Goal: Task Accomplishment & Management: Manage account settings

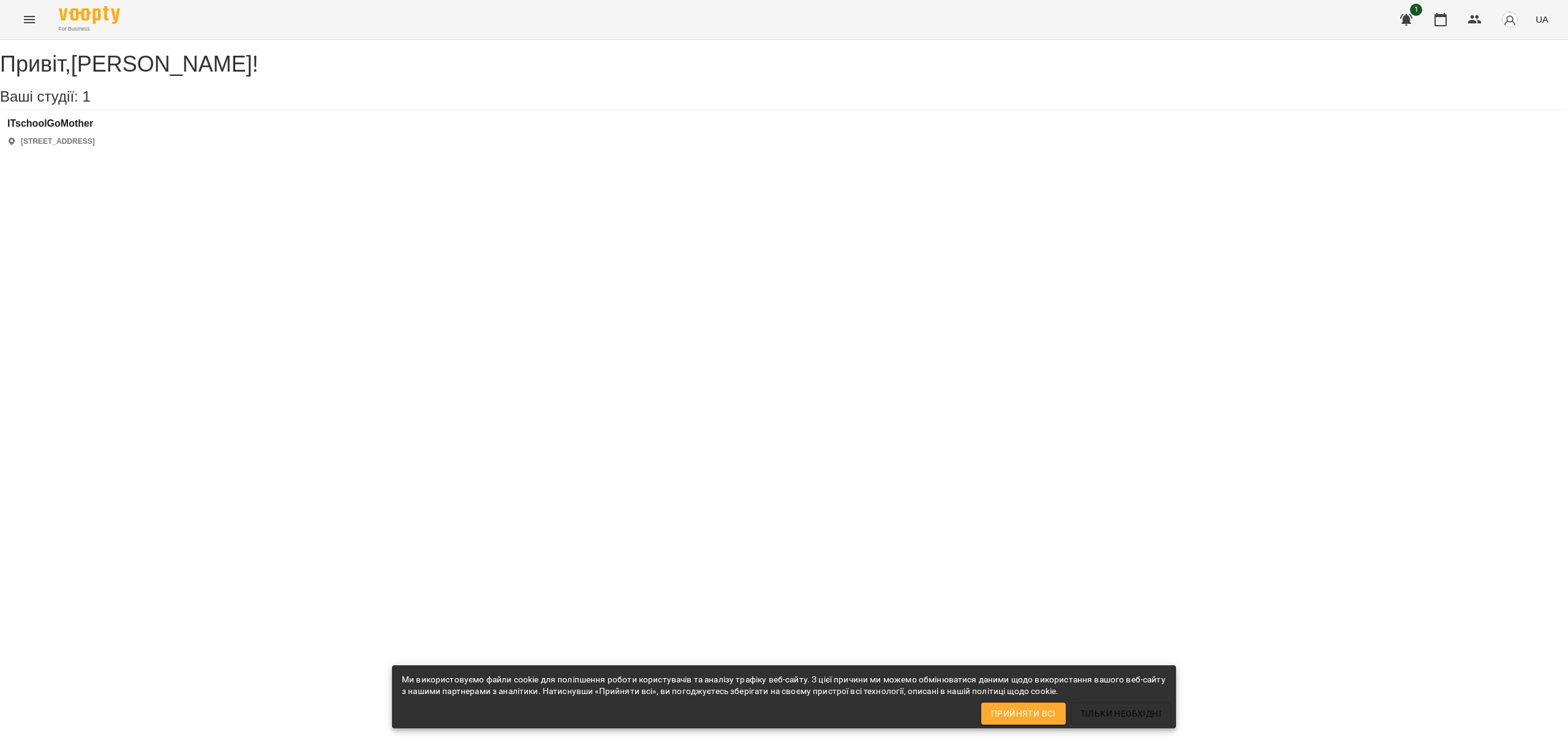
click at [235, 155] on div "ITschoolGoMother [STREET_ADDRESS]" at bounding box center [784, 132] width 1568 height 44
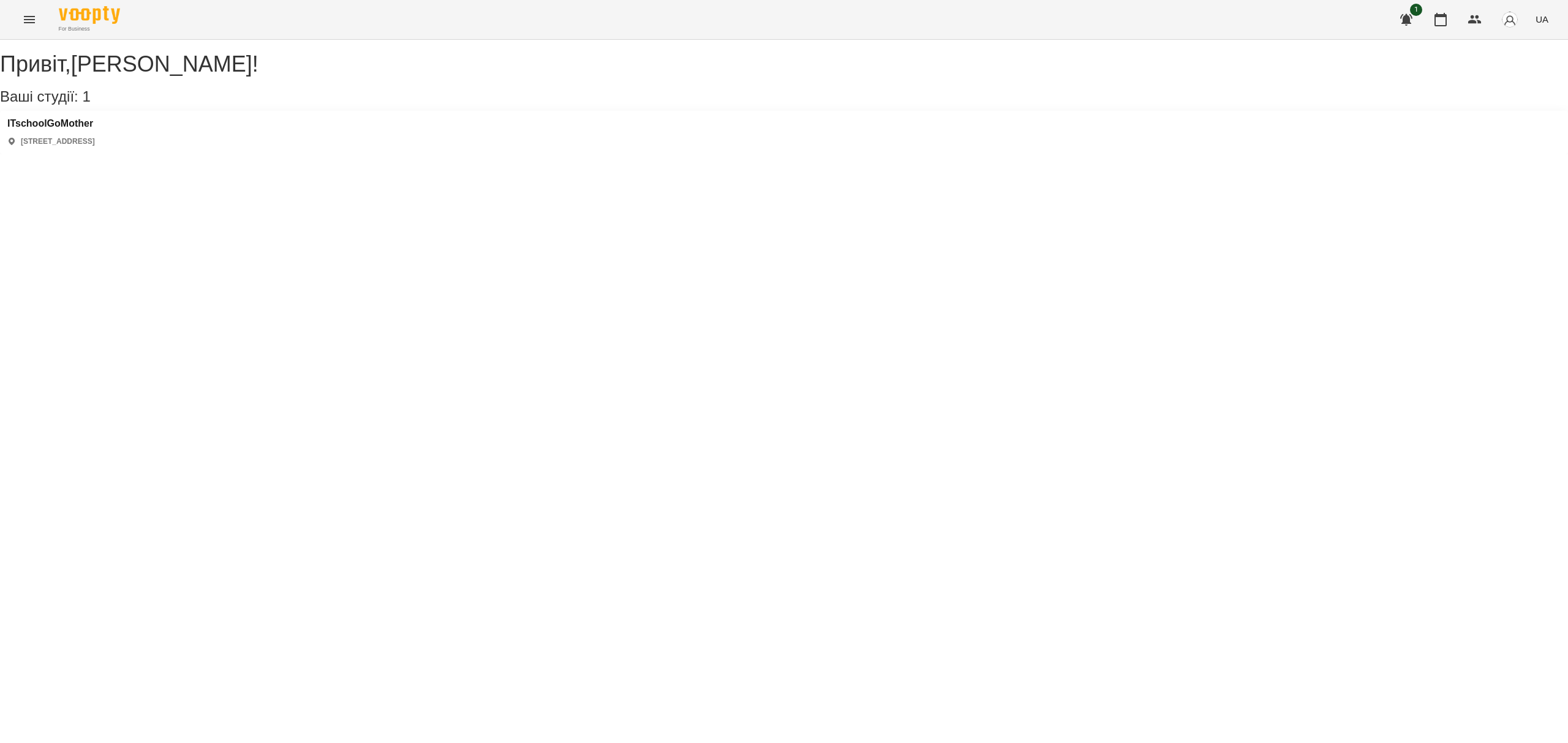
click at [72, 120] on div "[PERSON_NAME] , [PERSON_NAME] ! Ваші студії: 1 ITschoolGoMother [STREET_ADDRESS]" at bounding box center [784, 103] width 1568 height 102
click at [74, 129] on h3 "ITschoolGoMother" at bounding box center [51, 124] width 87 height 11
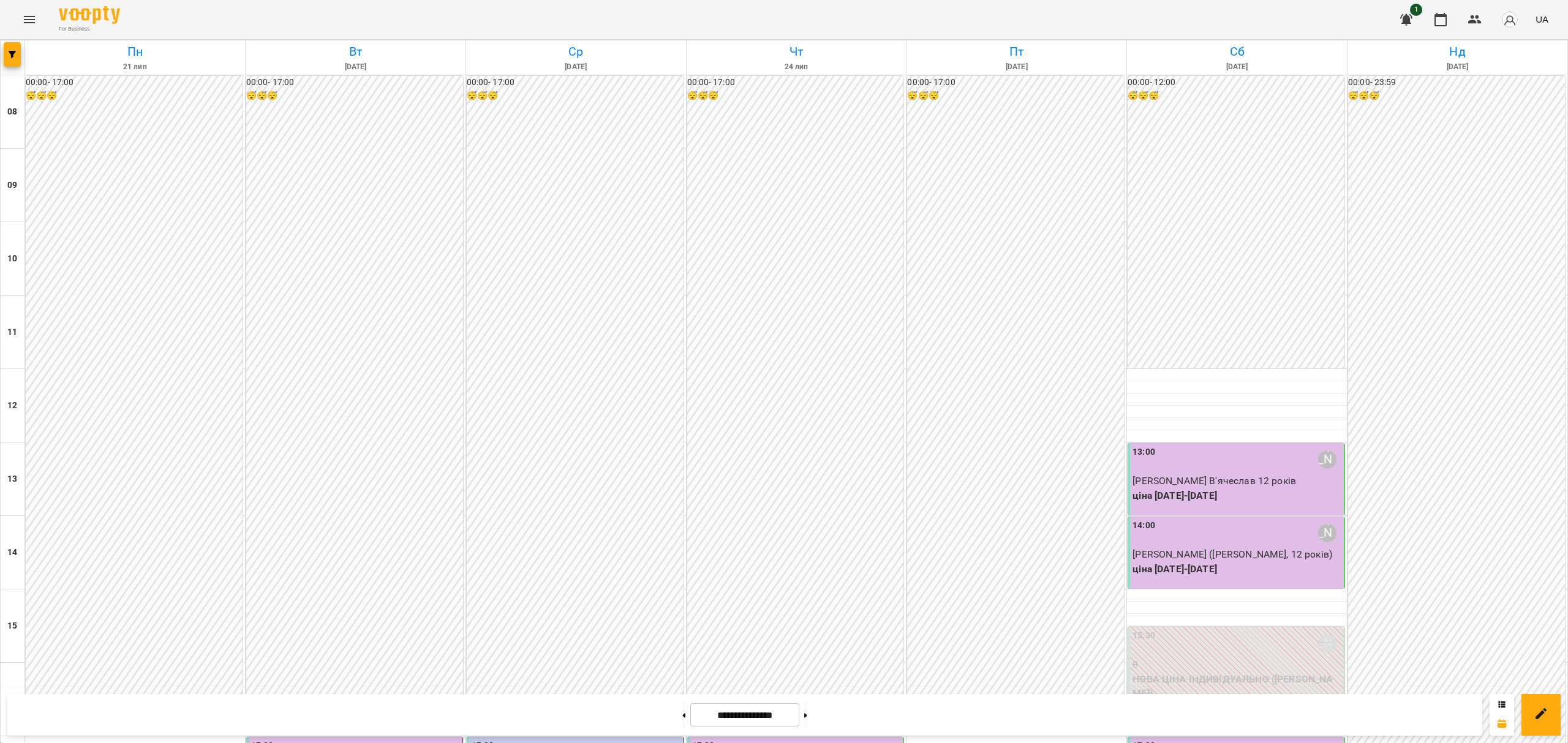
scroll to position [400, 0]
click at [740, 719] on input "**********" at bounding box center [745, 715] width 109 height 24
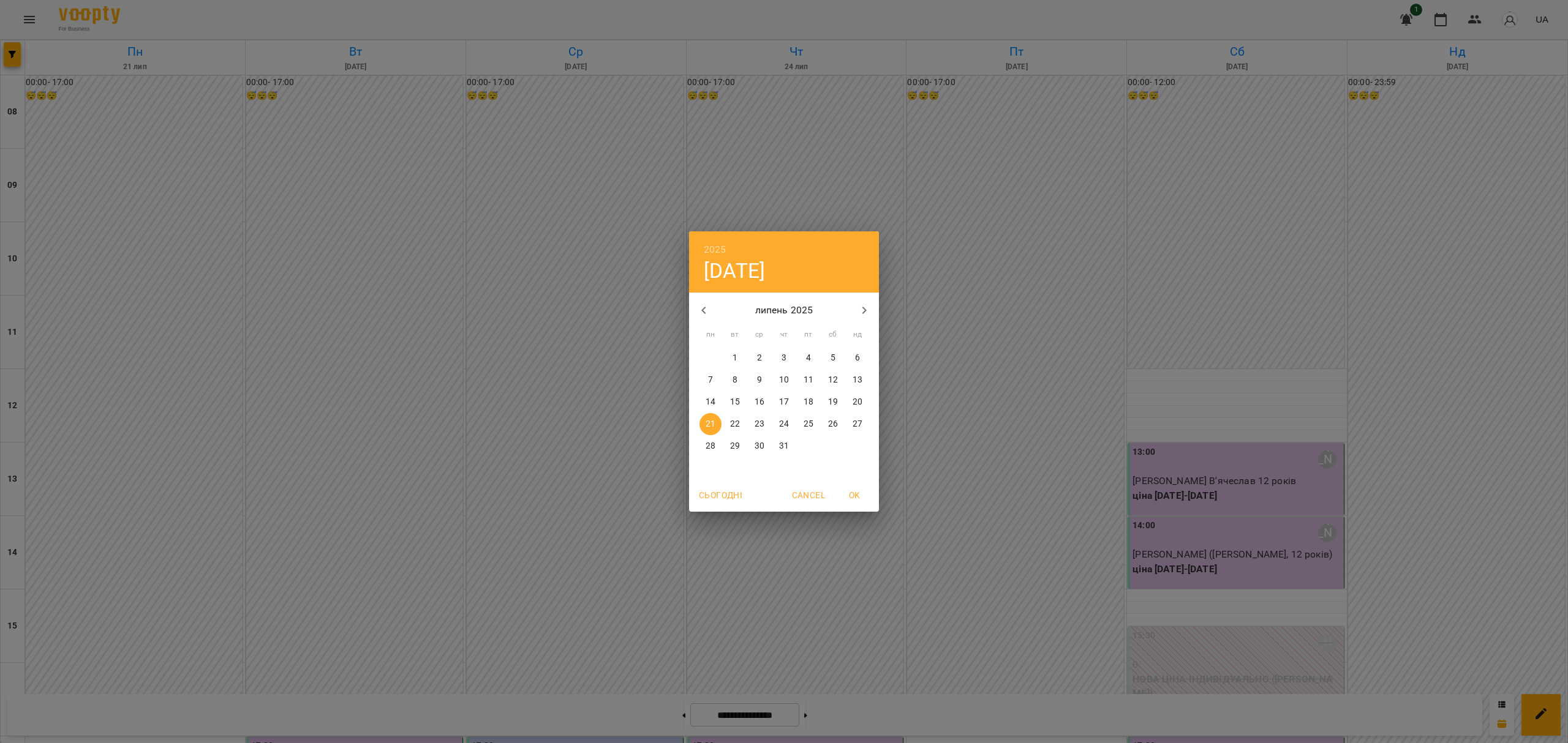
click at [698, 422] on div "21" at bounding box center [711, 424] width 25 height 22
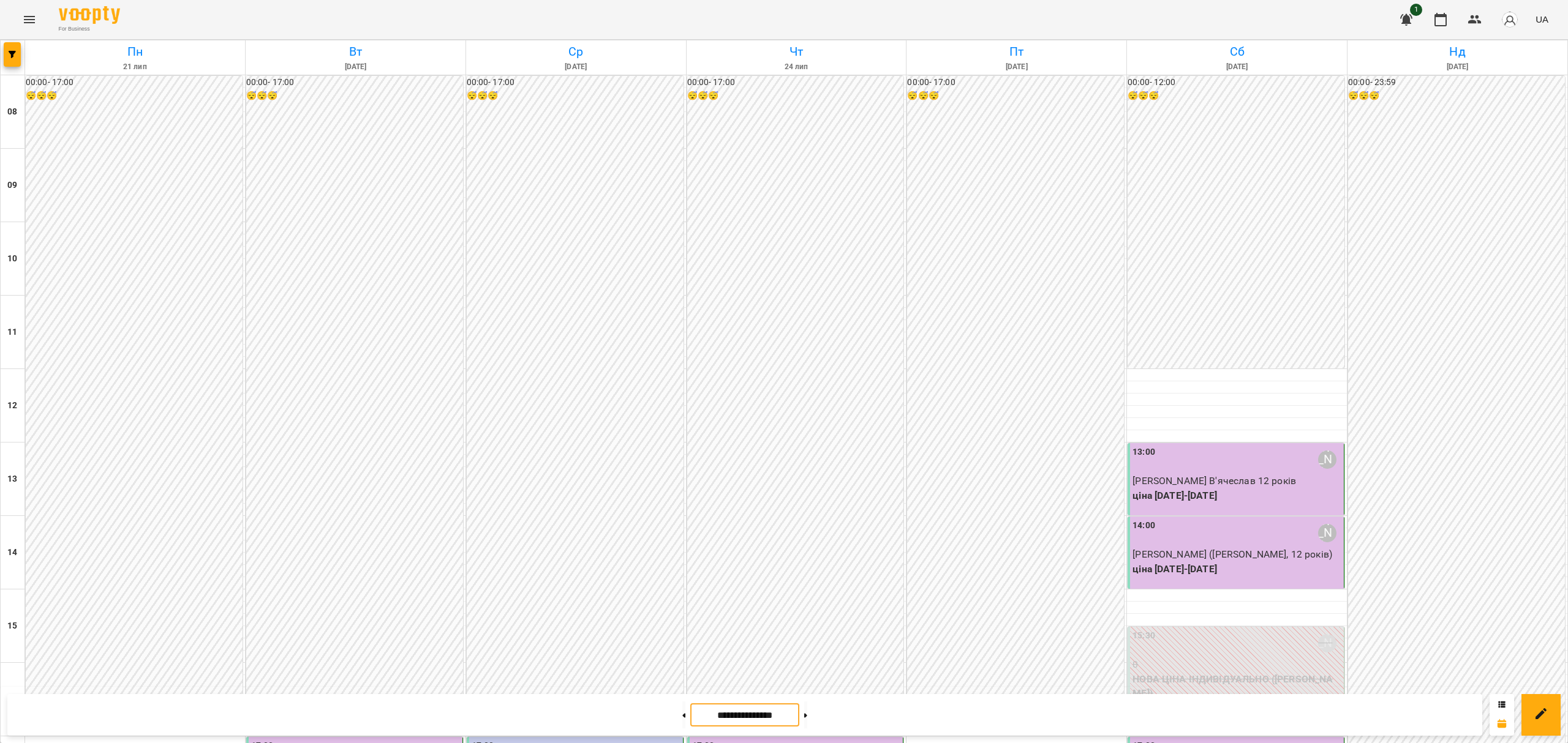
scroll to position [562, 0]
click at [751, 718] on input "**********" at bounding box center [745, 715] width 109 height 24
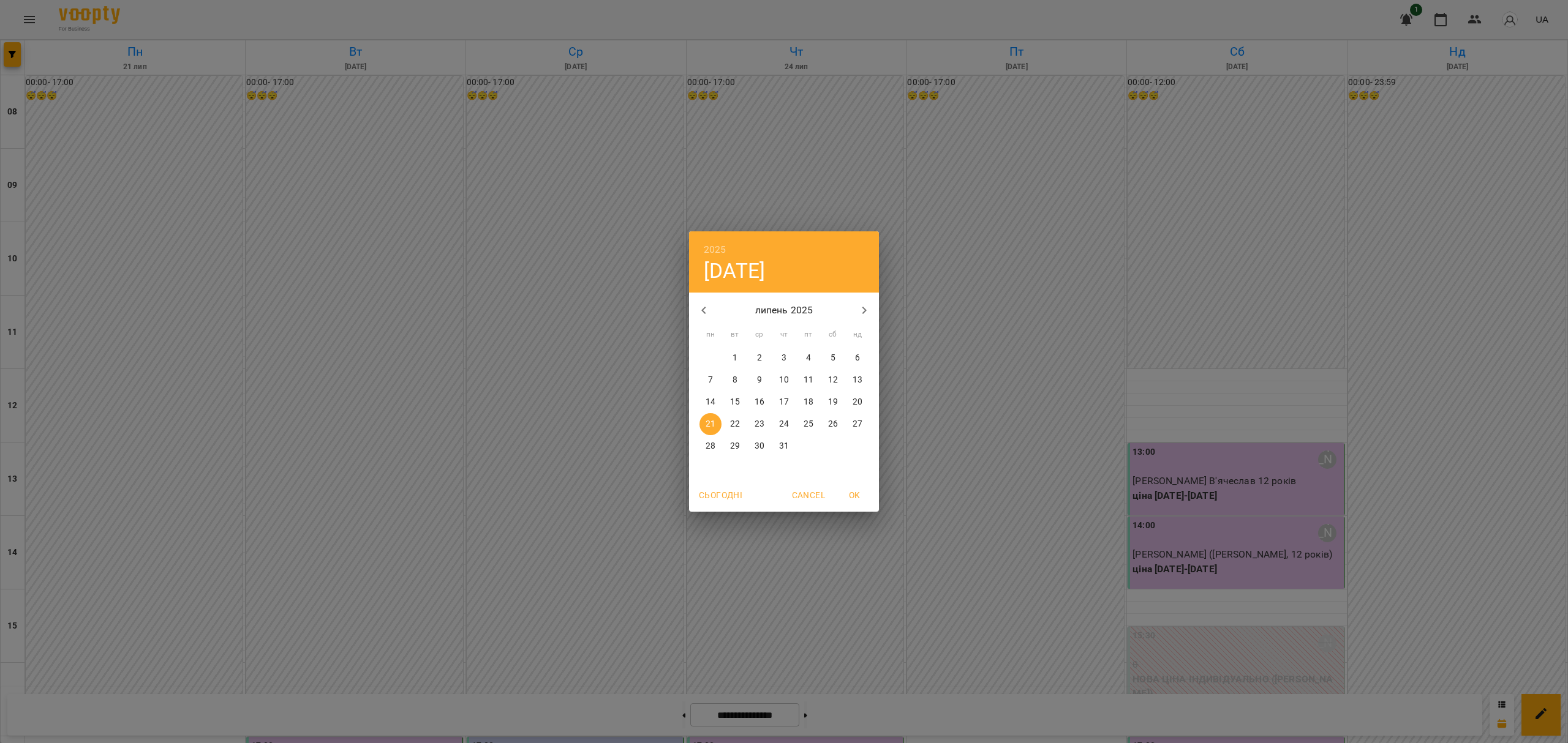
click at [736, 419] on p "22" at bounding box center [735, 424] width 10 height 12
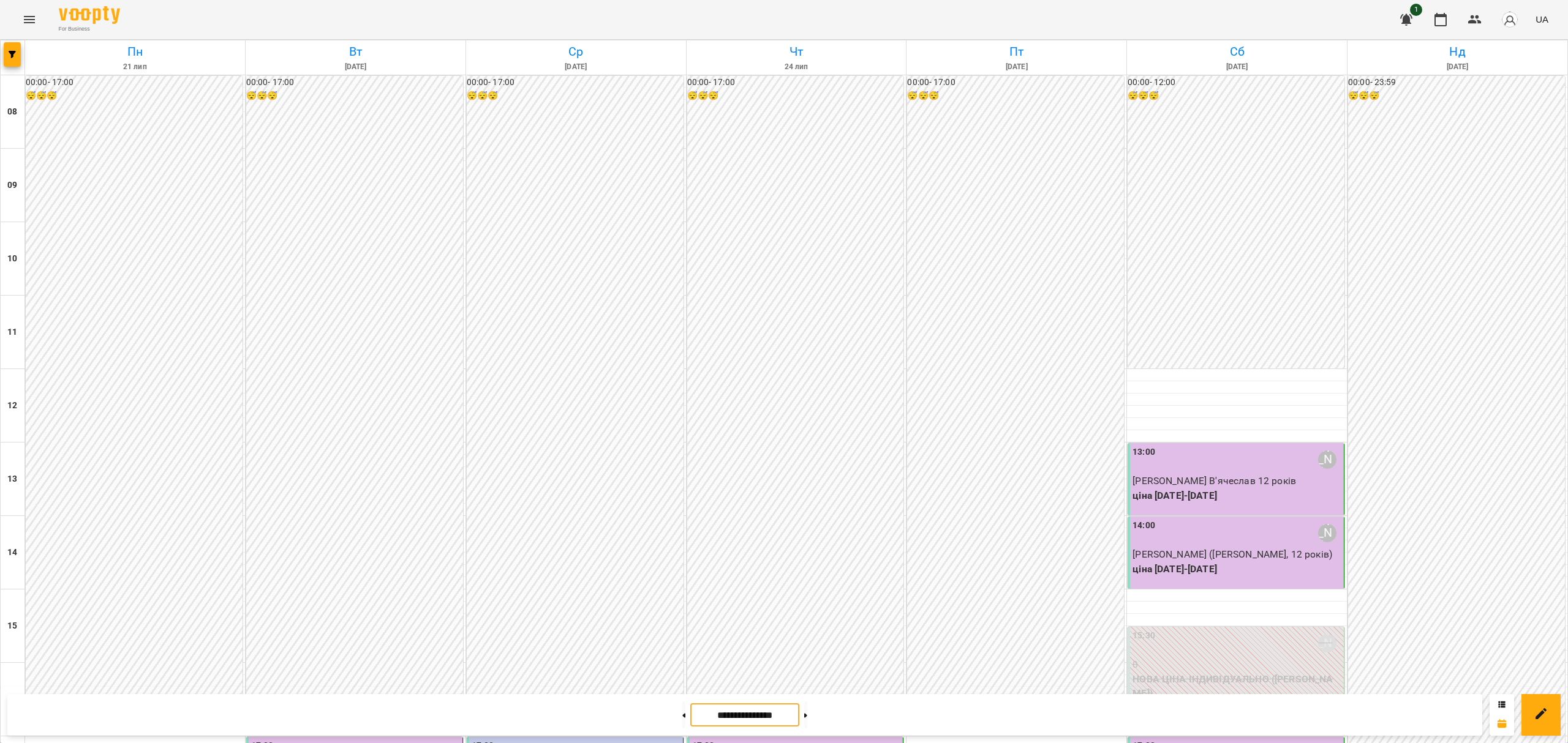
click at [755, 709] on input "**********" at bounding box center [745, 715] width 109 height 24
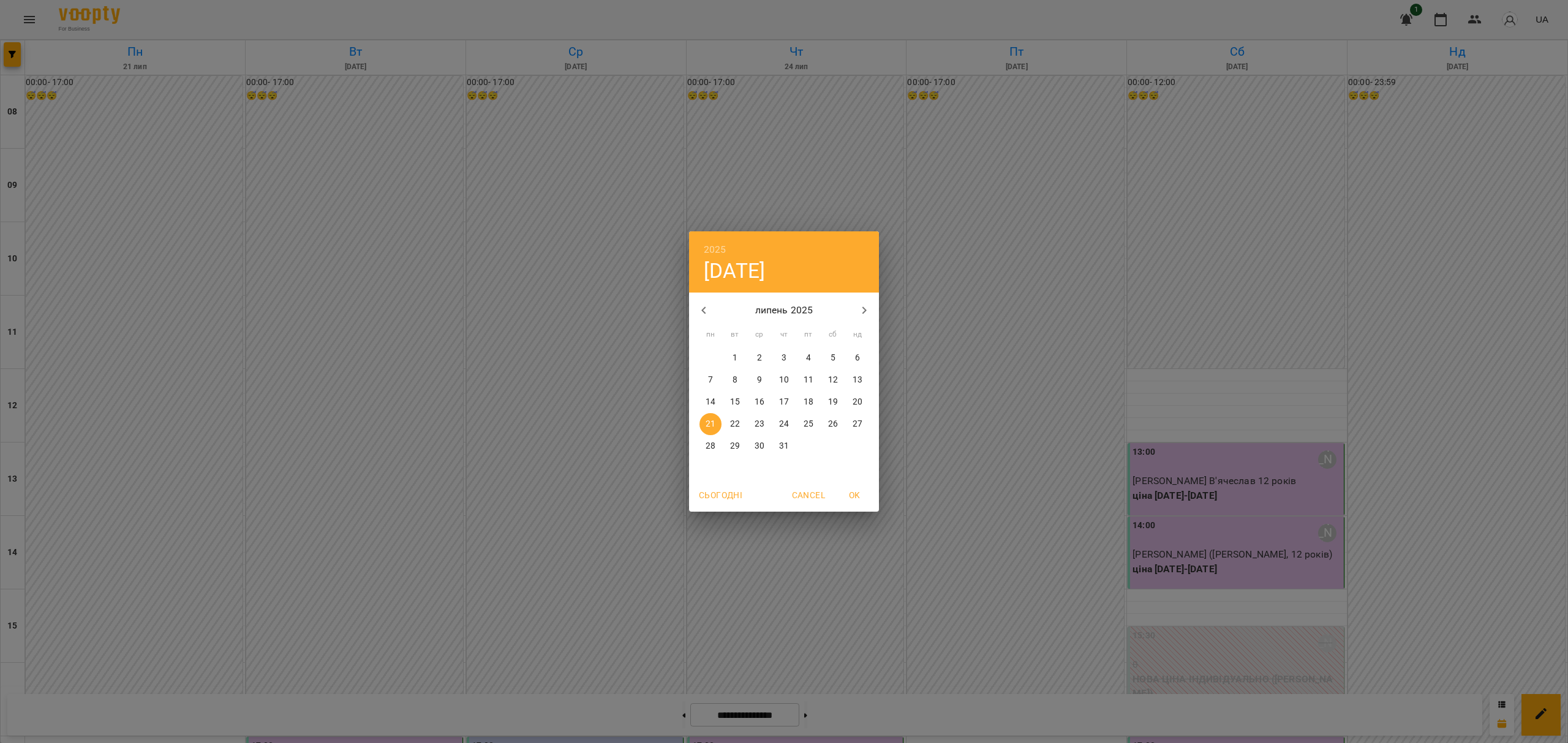
click at [724, 493] on span "Сьогодні" at bounding box center [721, 496] width 44 height 15
click at [758, 422] on p "20" at bounding box center [759, 424] width 10 height 12
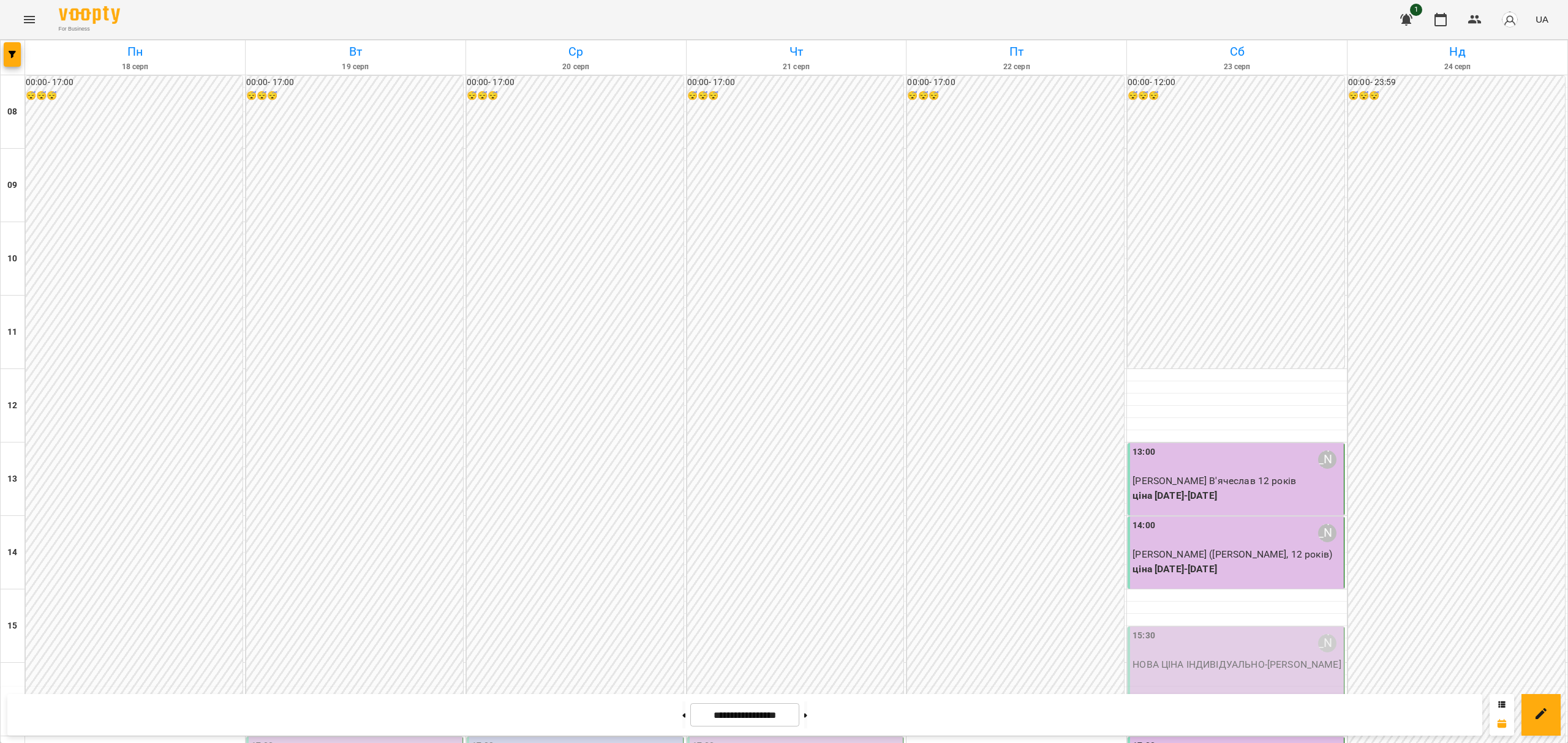
scroll to position [481, 0]
drag, startPoint x: 681, startPoint y: 714, endPoint x: 674, endPoint y: 718, distance: 8.1
click at [679, 716] on div at bounding box center [684, 715] width 13 height 27
click at [682, 719] on button at bounding box center [684, 715] width 3 height 27
type input "**********"
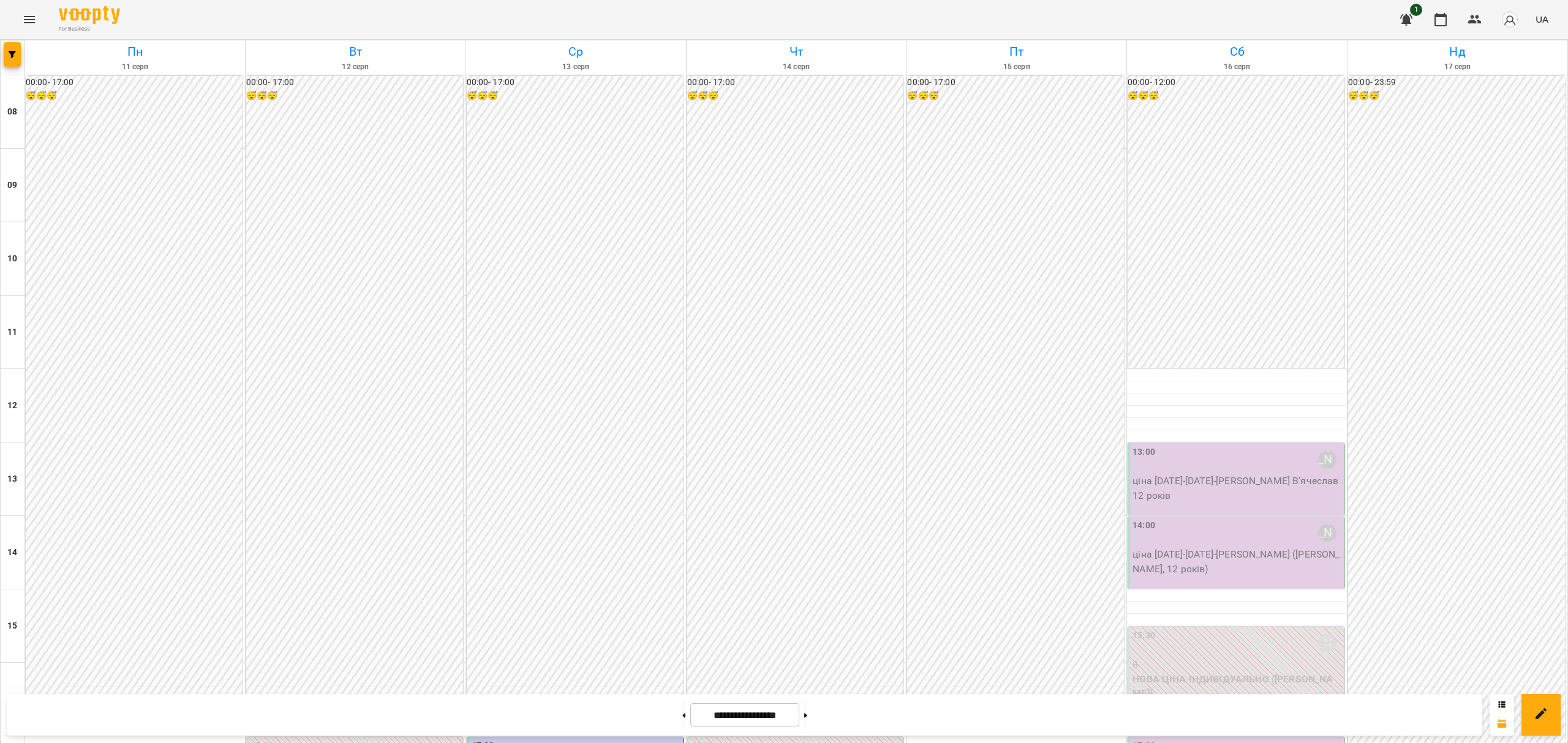
scroll to position [400, 0]
click at [1206, 740] on div "17:00 [PERSON_NAME]" at bounding box center [1237, 754] width 209 height 28
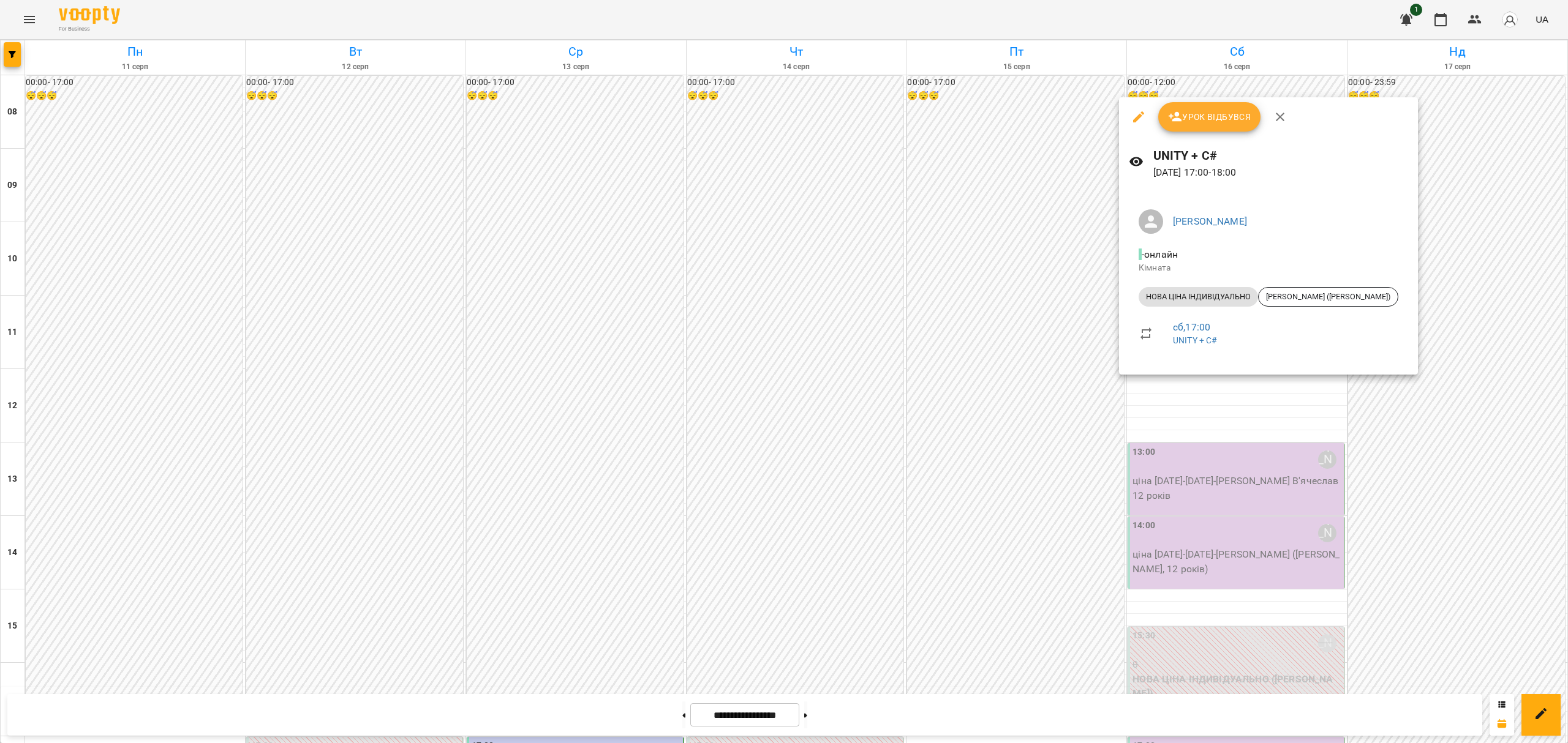
click at [1208, 127] on button "Урок відбувся" at bounding box center [1210, 117] width 103 height 30
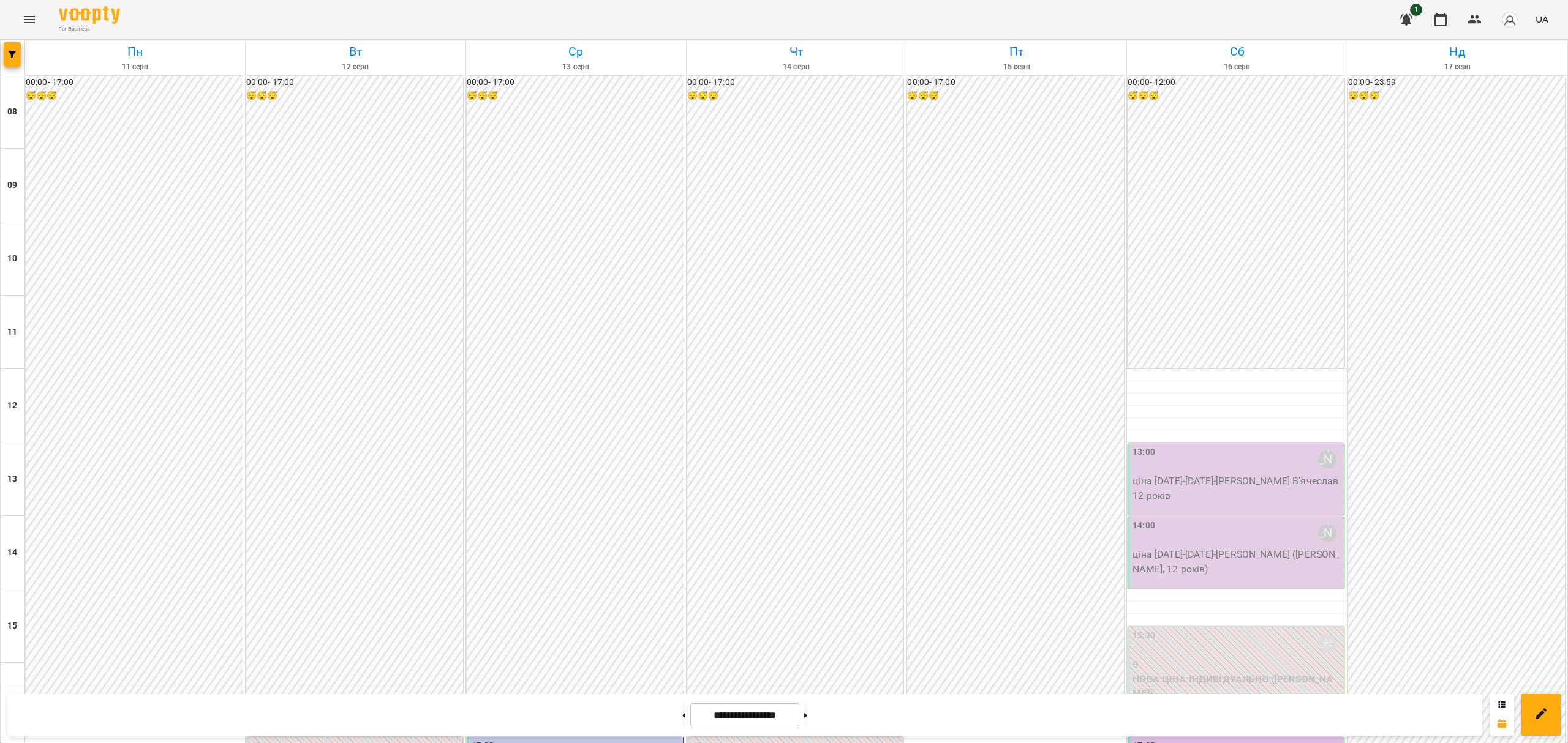
scroll to position [245, 0]
click at [1216, 516] on div "14:00 [PERSON_NAME] [DATE]-[DATE] - [PERSON_NAME] ([PERSON_NAME], 12 років)" at bounding box center [1236, 552] width 217 height 72
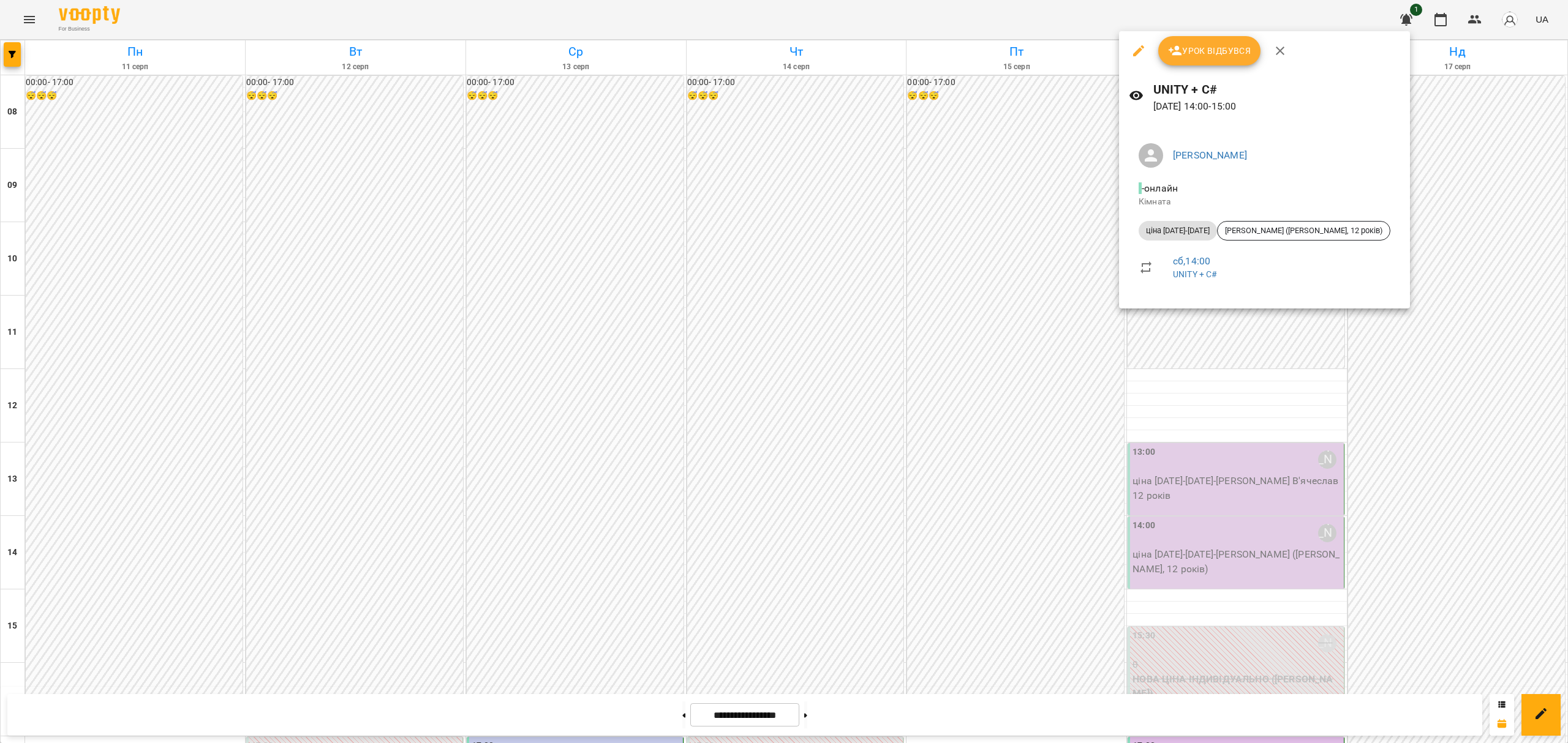
click at [1398, 294] on div at bounding box center [784, 371] width 1568 height 743
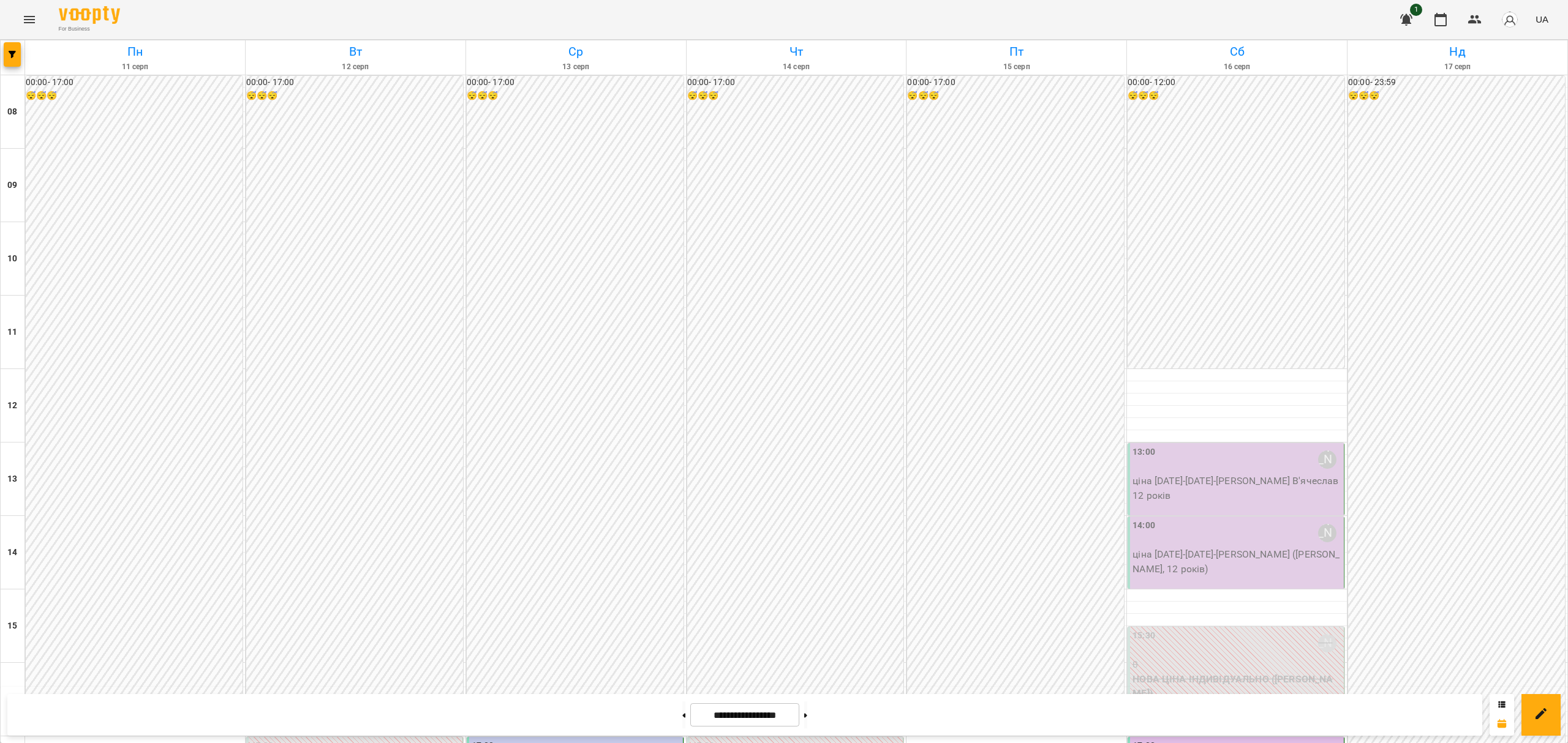
click at [1263, 474] on p "ціна [DATE]-[DATE] - [PERSON_NAME] В'ячеслав 12 років" at bounding box center [1237, 488] width 209 height 29
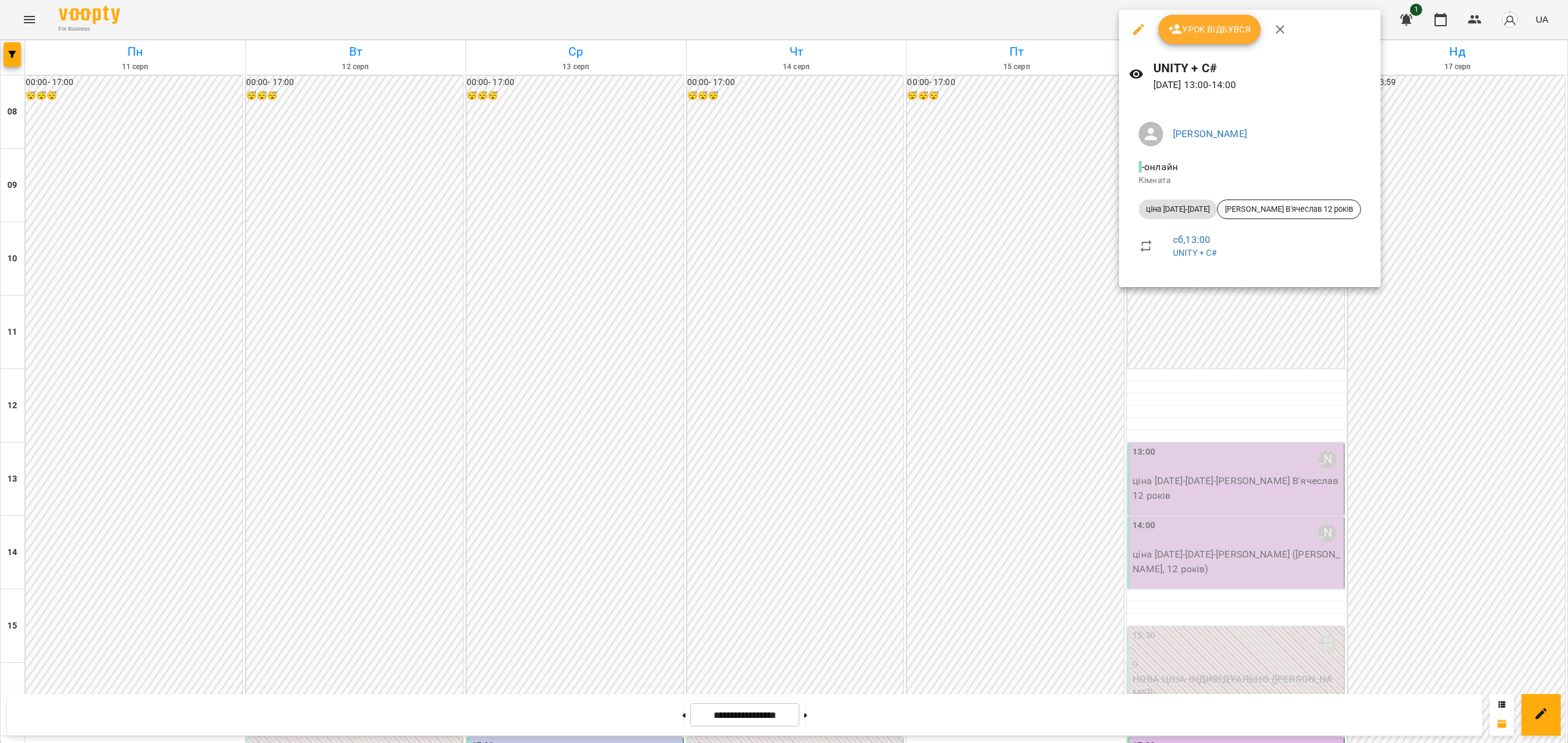
drag, startPoint x: 1558, startPoint y: 253, endPoint x: 1556, endPoint y: 209, distance: 44.0
click at [1556, 209] on div at bounding box center [784, 371] width 1568 height 743
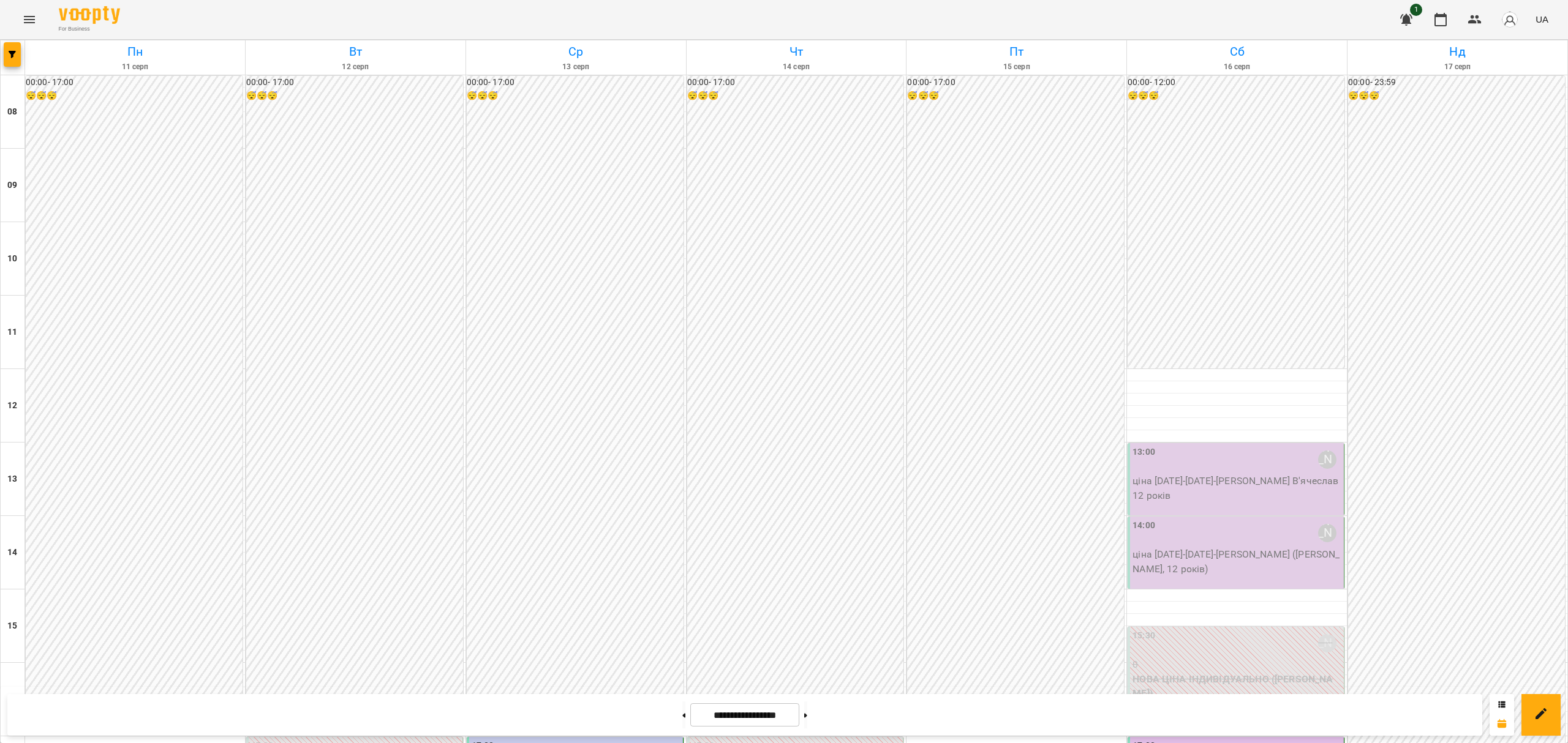
click at [1506, 222] on div "00:00 - 23:59 😴😴😴" at bounding box center [1457, 657] width 217 height 1162
click at [1428, 251] on div at bounding box center [784, 371] width 1568 height 743
click at [1270, 474] on p "ціна [DATE]-[DATE] - [PERSON_NAME] В'ячеслав 12 років" at bounding box center [1237, 488] width 209 height 29
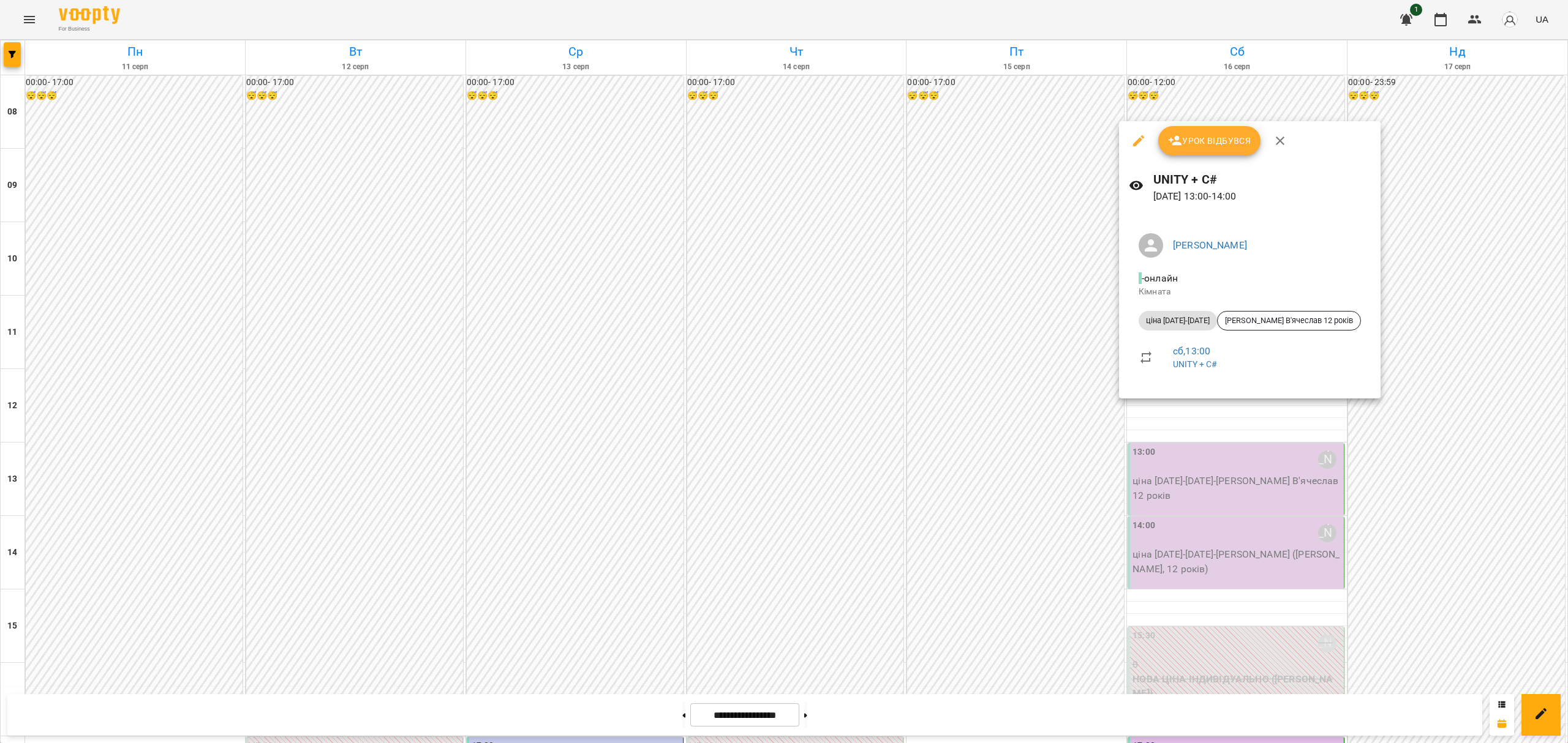
click at [1399, 442] on div at bounding box center [784, 371] width 1568 height 743
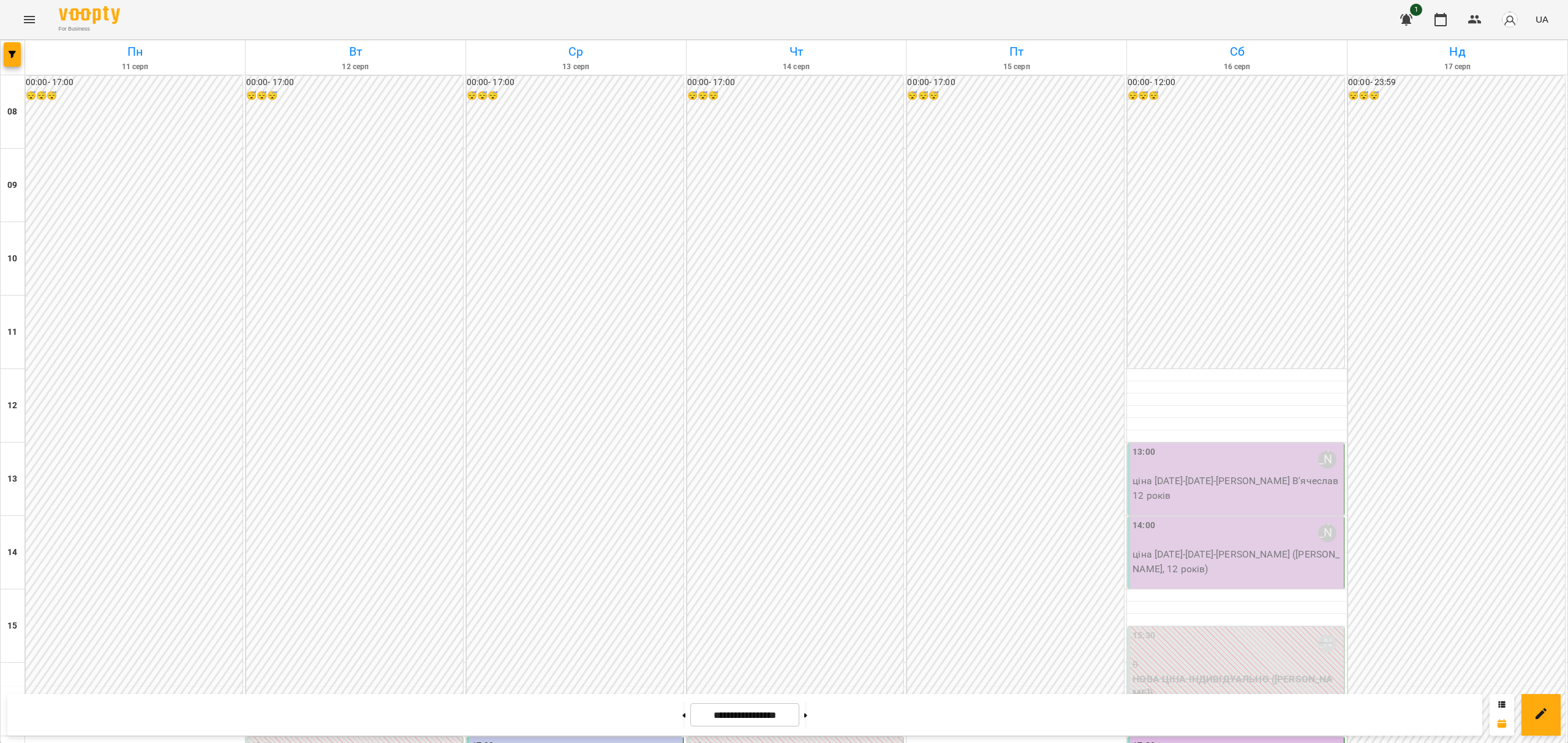
click at [1295, 474] on p "ціна [DATE]-[DATE] - [PERSON_NAME] В'ячеслав 12 років" at bounding box center [1237, 488] width 209 height 29
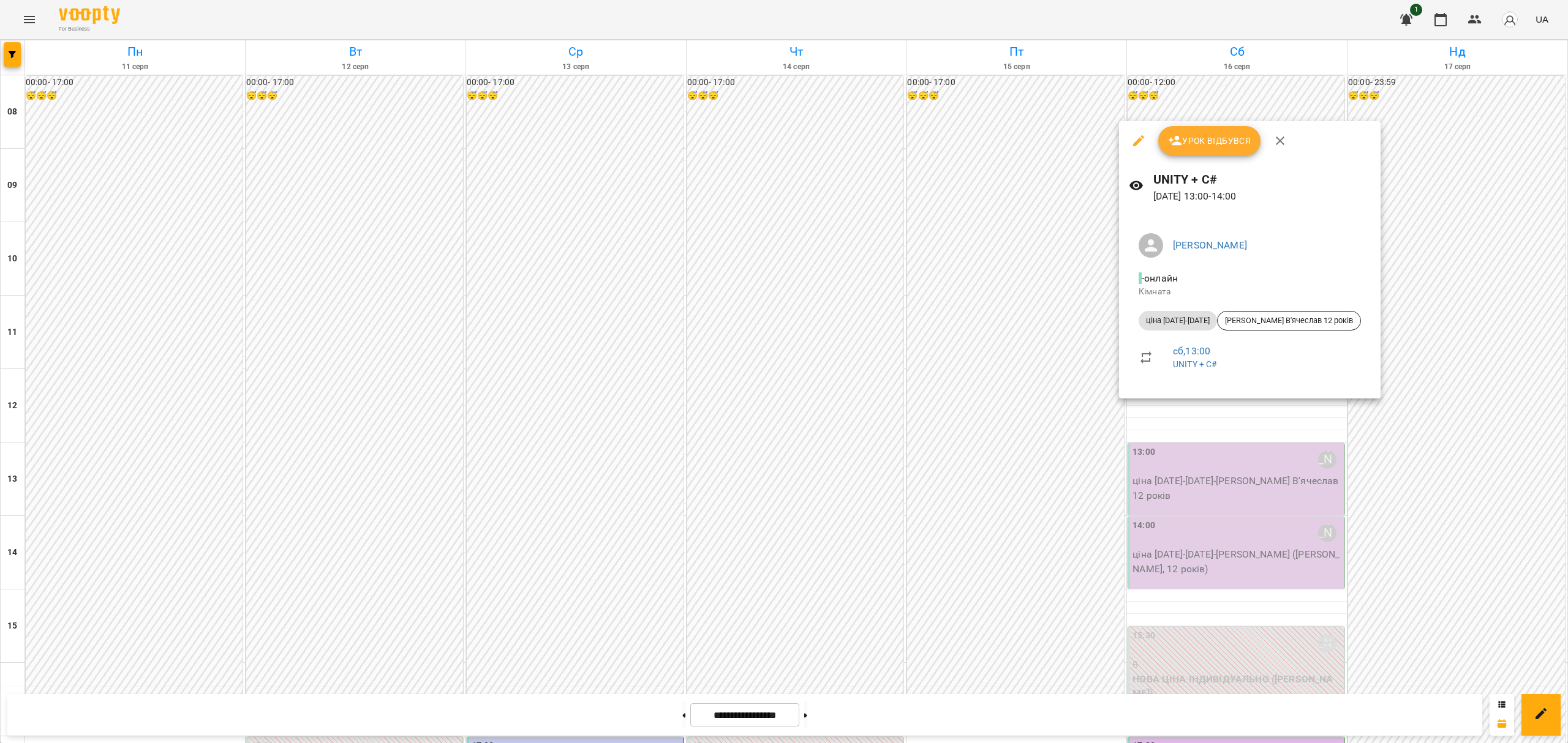
click at [1218, 134] on span "Урок відбувся" at bounding box center [1210, 141] width 83 height 15
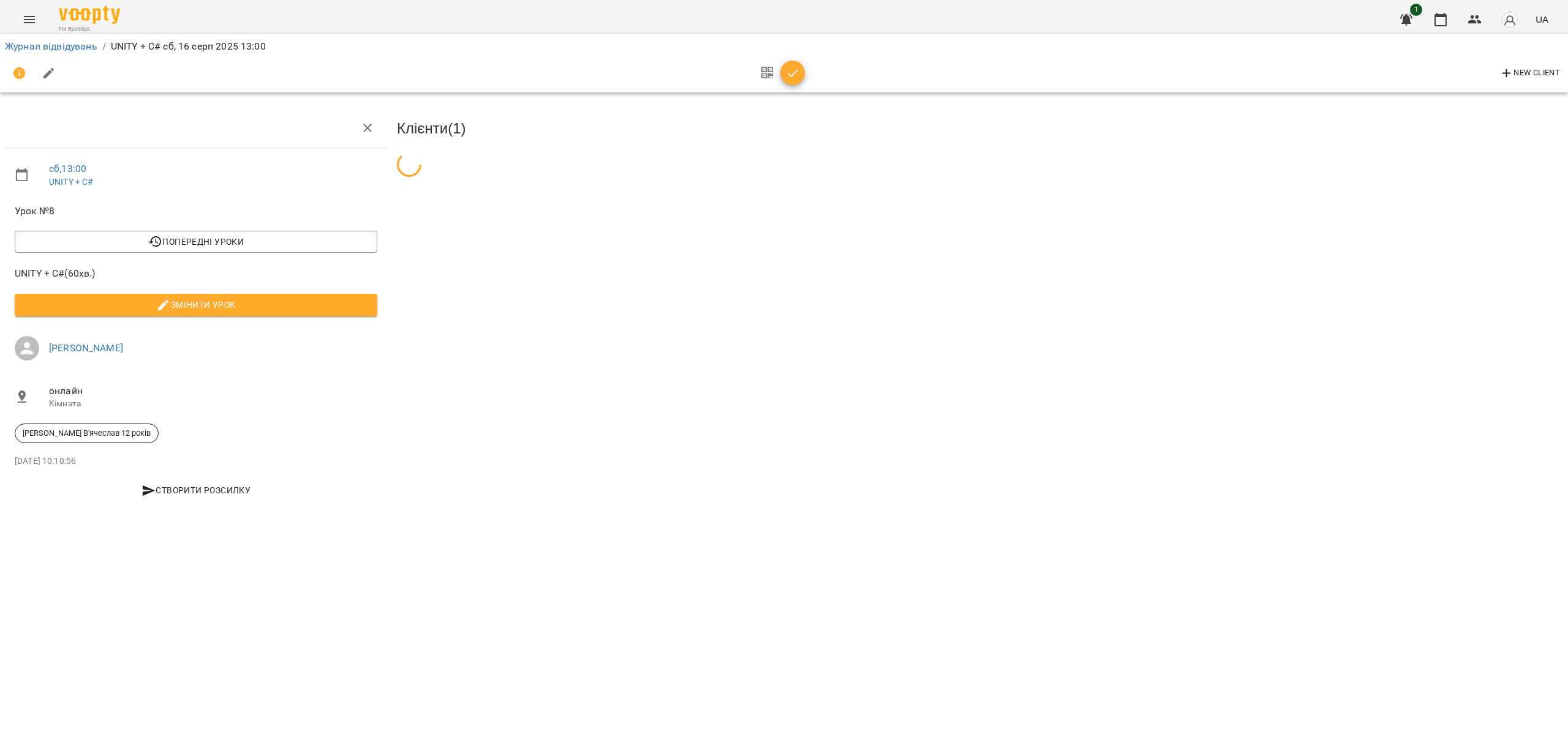
click at [1410, 290] on div "Клієнти ( 1 )" at bounding box center [980, 310] width 1176 height 412
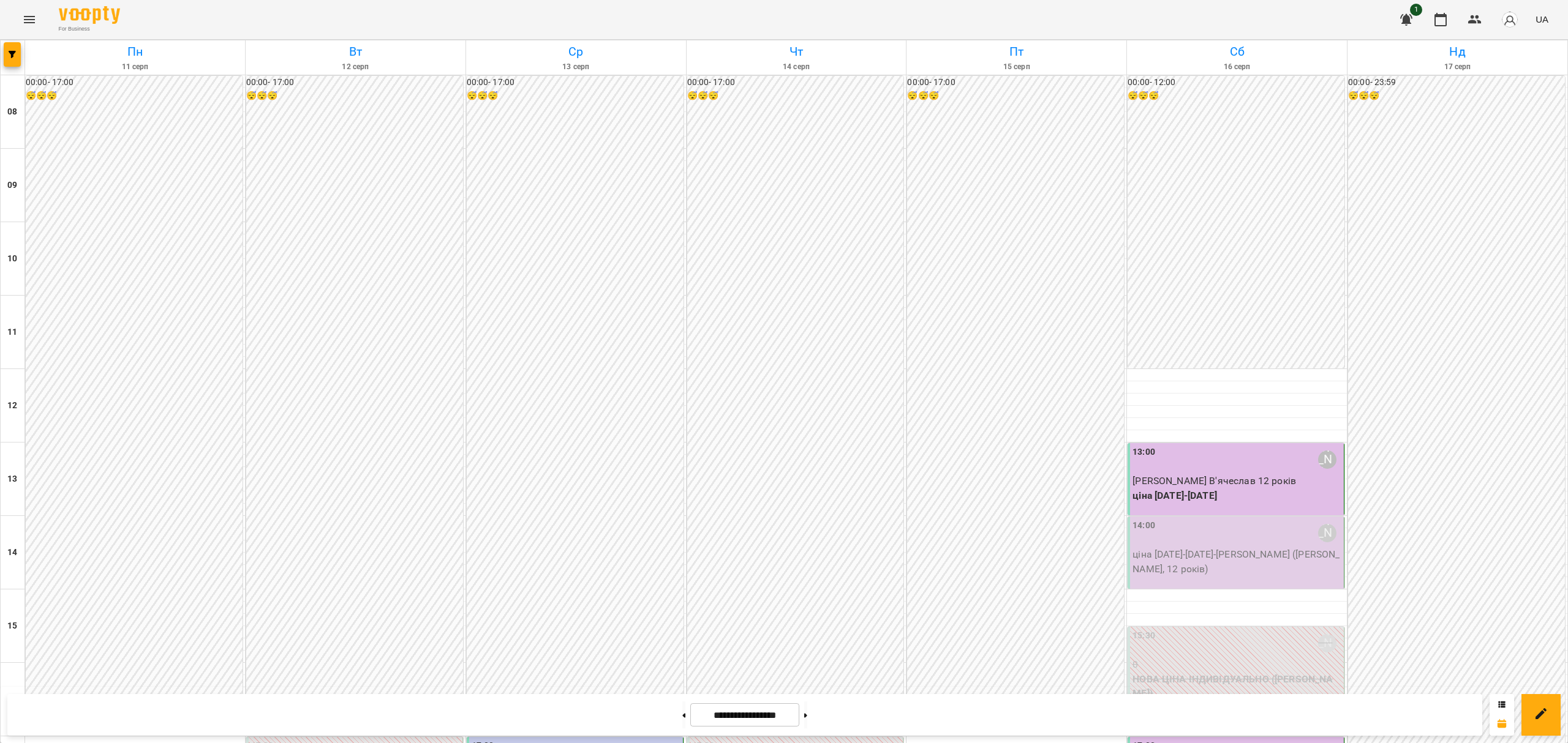
scroll to position [81, 0]
click at [1216, 547] on p "ціна [DATE]-[DATE] - [PERSON_NAME] ([PERSON_NAME], 12 років)" at bounding box center [1237, 561] width 209 height 29
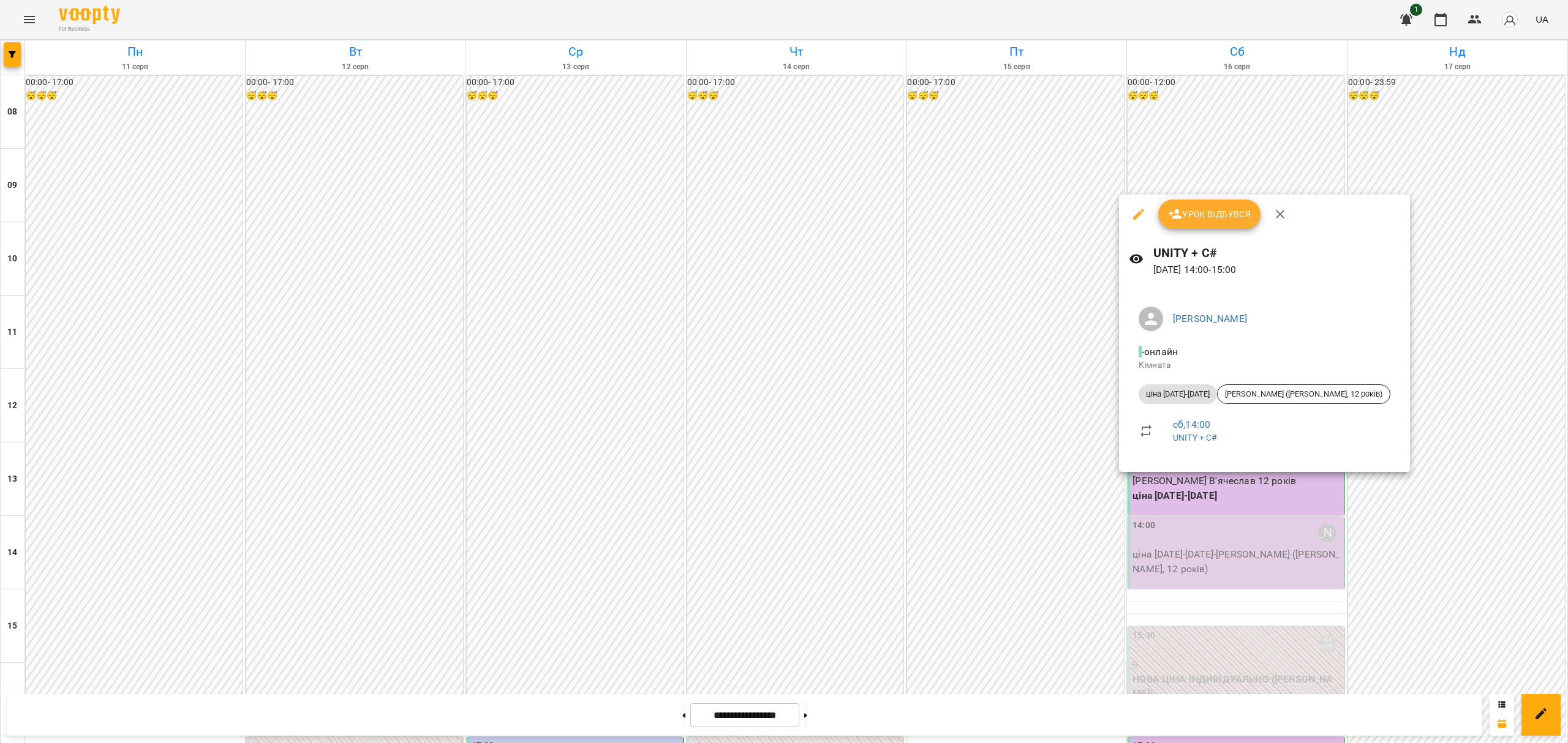
click at [1201, 211] on span "Урок відбувся" at bounding box center [1210, 214] width 83 height 15
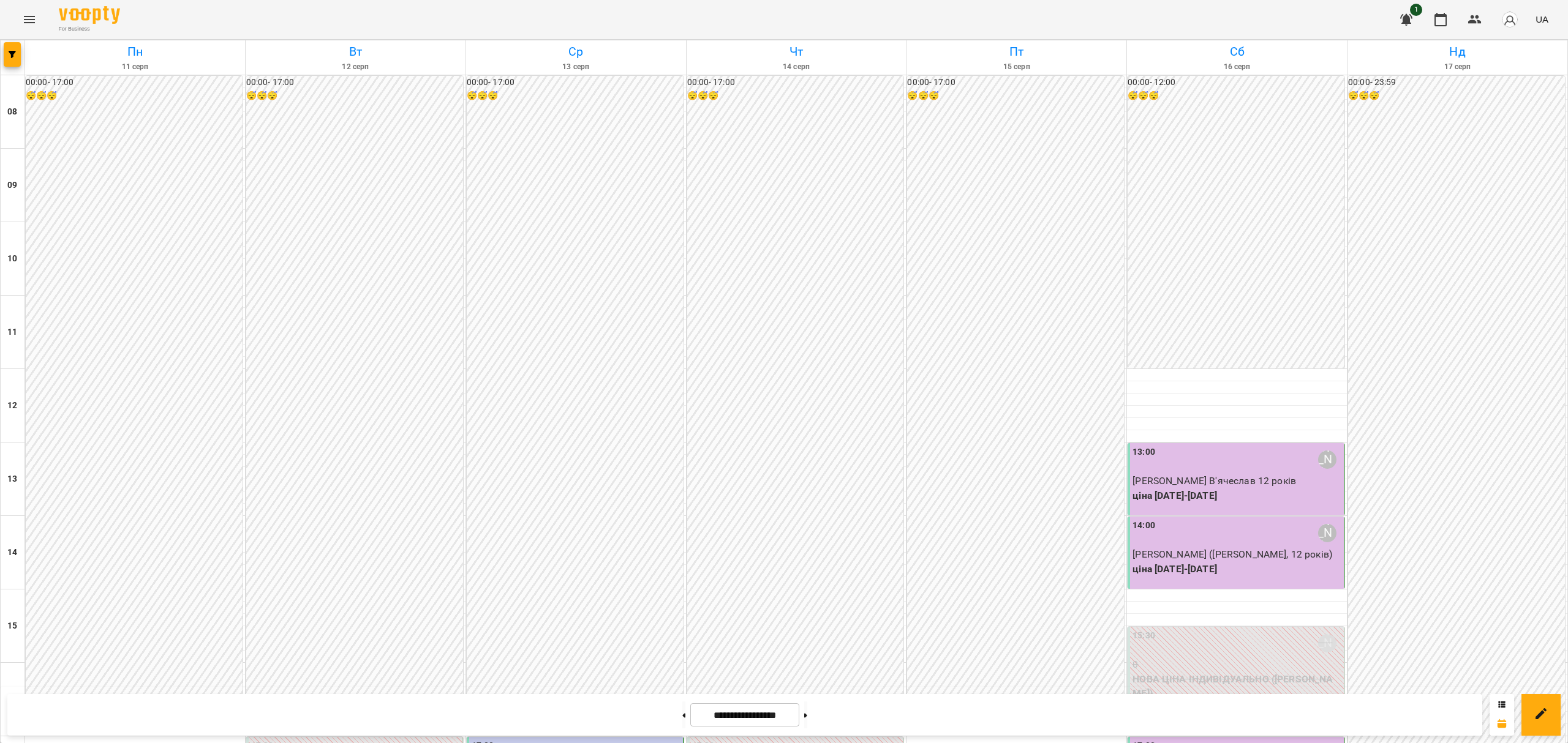
scroll to position [562, 0]
click at [807, 709] on button at bounding box center [806, 715] width 3 height 27
type input "**********"
click at [1226, 475] on span "[PERSON_NAME] В'ячеслав 12 років" at bounding box center [1214, 481] width 164 height 12
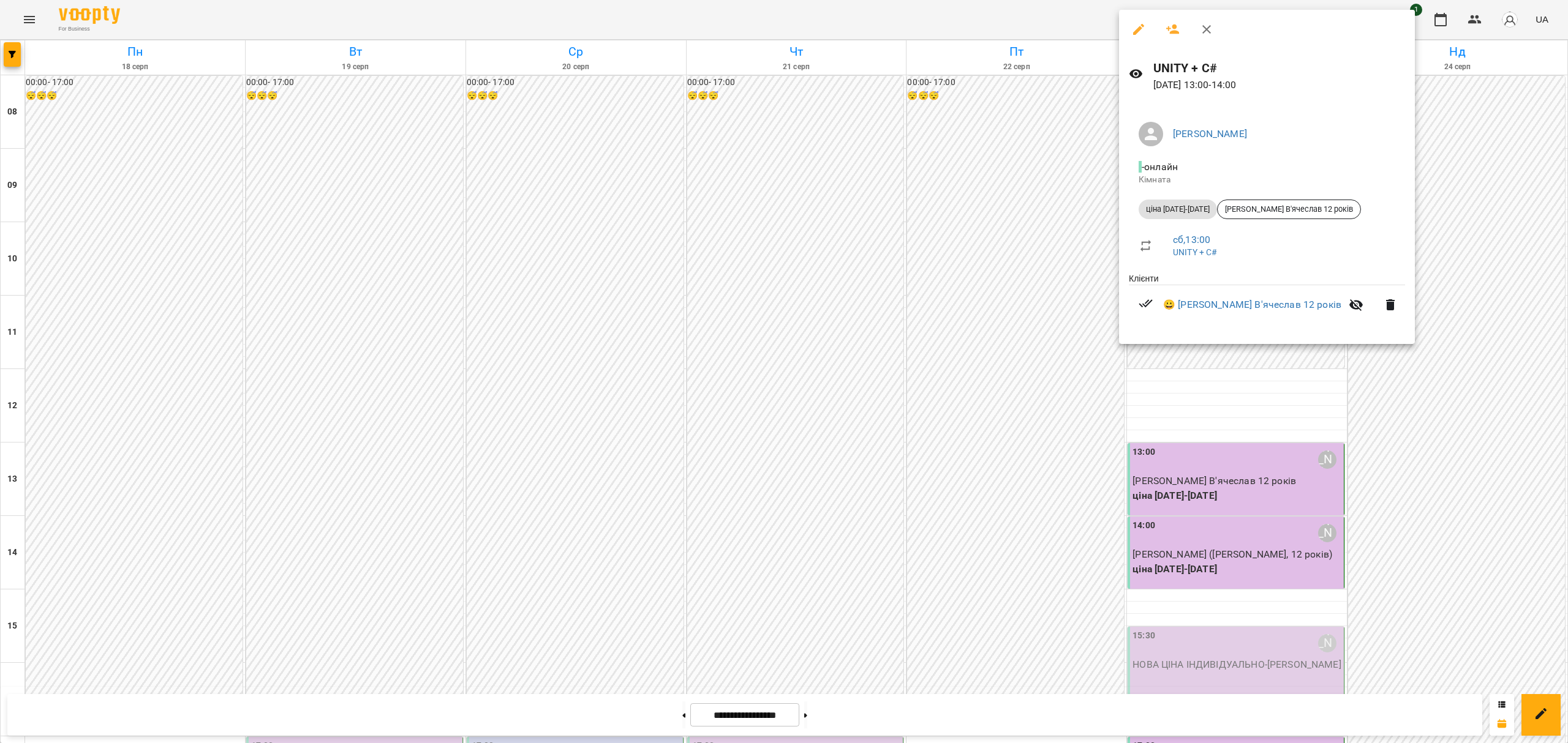
drag, startPoint x: 1171, startPoint y: 26, endPoint x: 1125, endPoint y: 26, distance: 46.0
click at [1125, 26] on div at bounding box center [1267, 30] width 296 height 39
click at [1125, 26] on button "button" at bounding box center [1139, 30] width 30 height 30
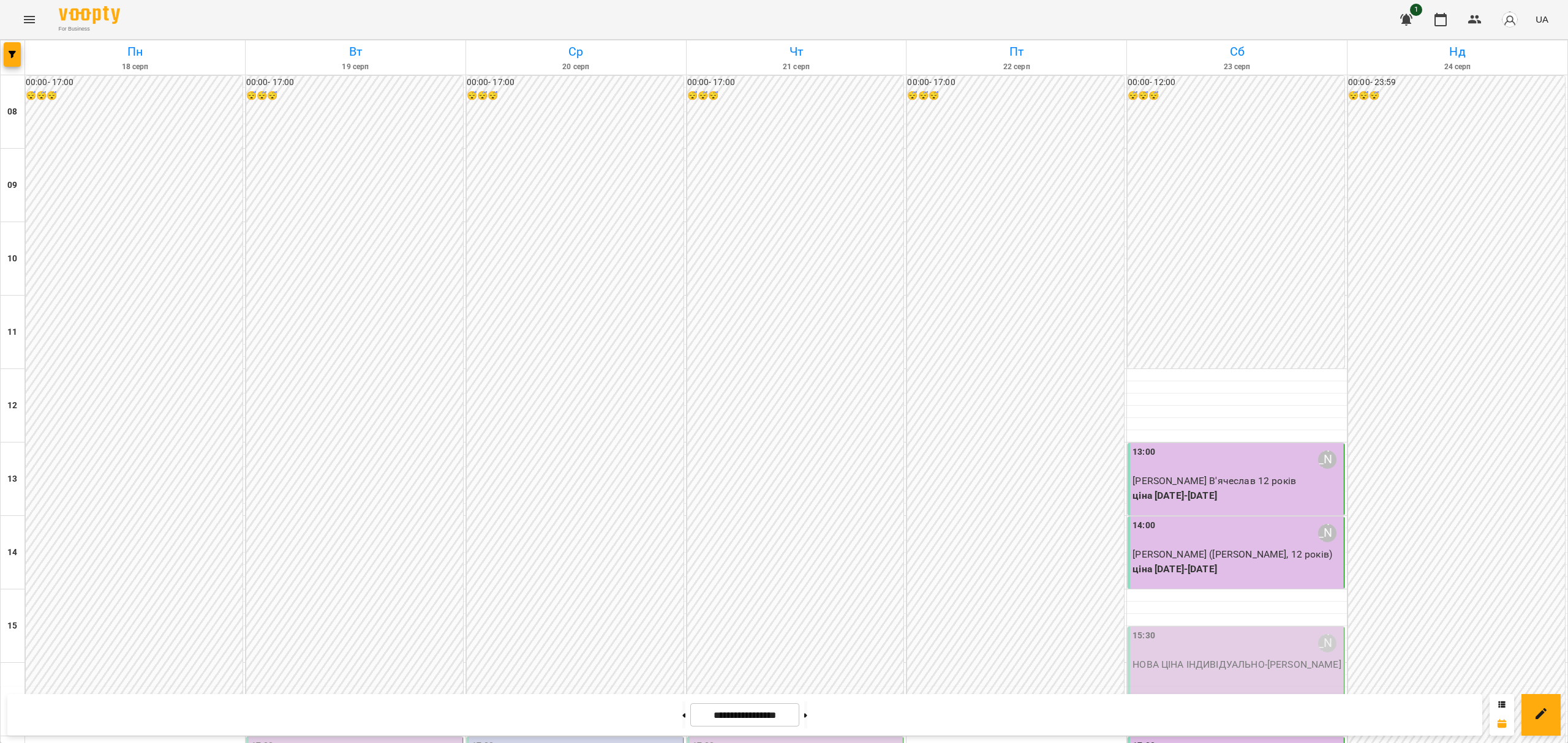
scroll to position [155, 0]
click at [682, 713] on div at bounding box center [684, 715] width 13 height 27
click at [682, 716] on button at bounding box center [684, 715] width 3 height 27
click at [807, 708] on button at bounding box center [806, 715] width 3 height 27
type input "**********"
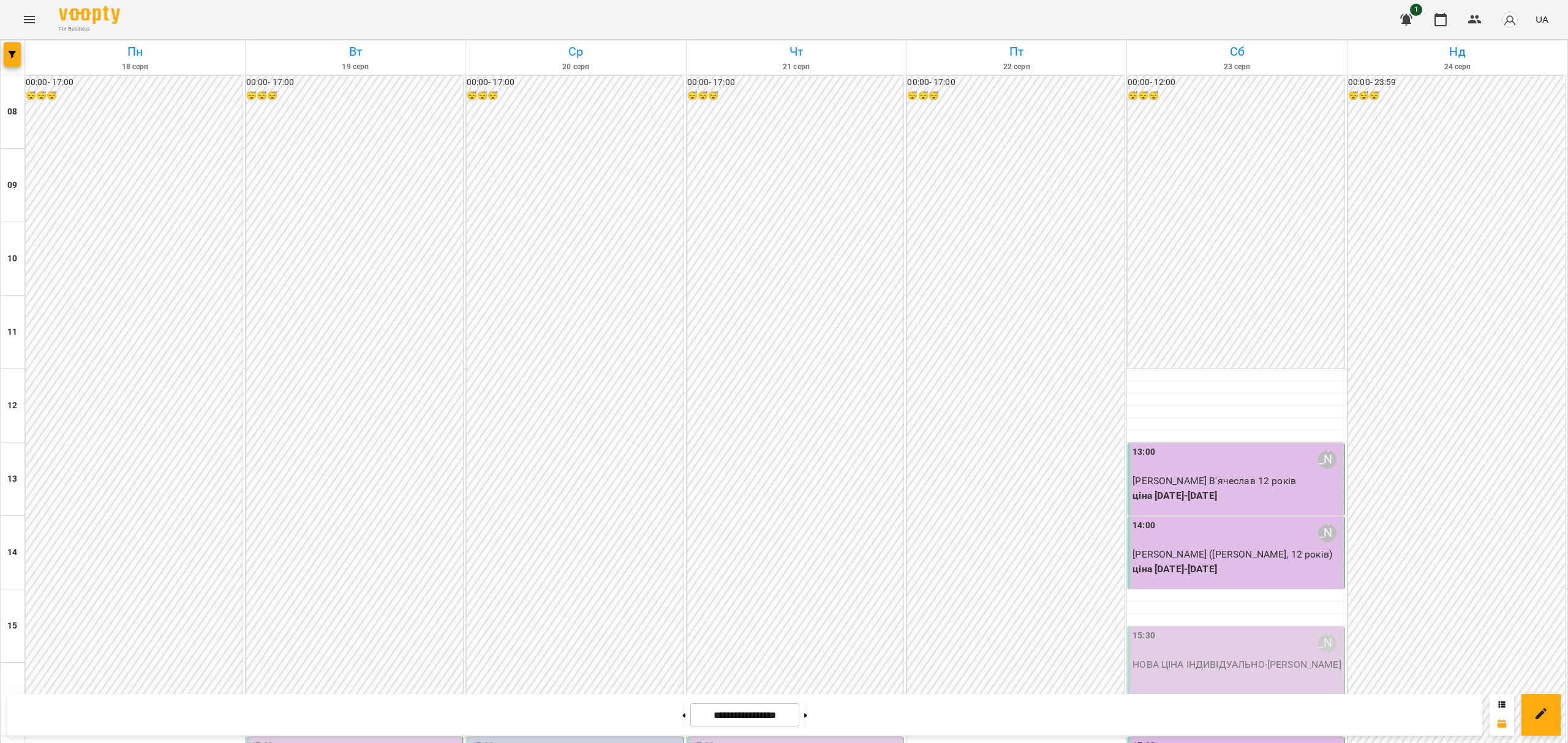
click at [1196, 489] on p "ціна [DATE]-[DATE]" at bounding box center [1237, 496] width 209 height 15
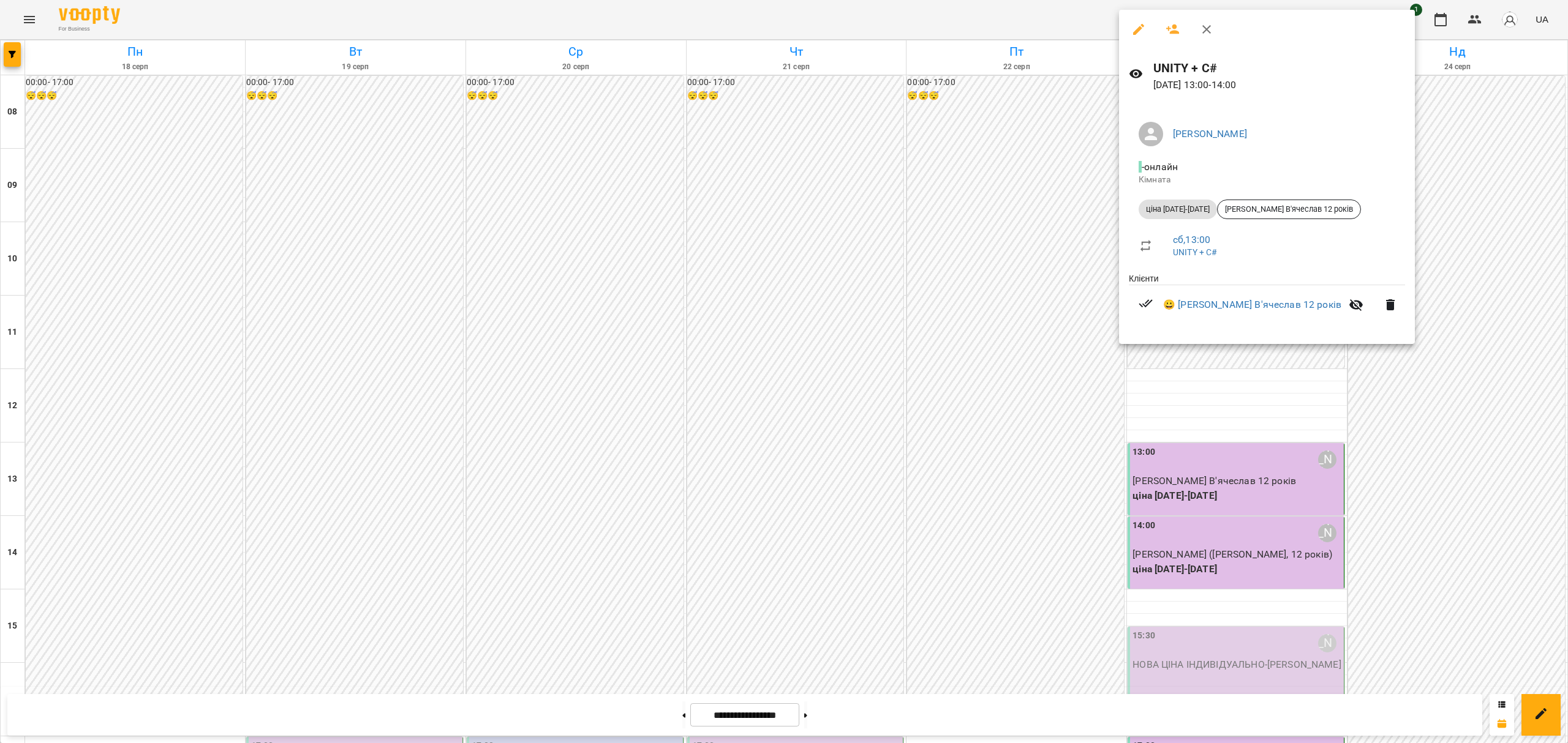
click at [904, 308] on div at bounding box center [784, 371] width 1568 height 743
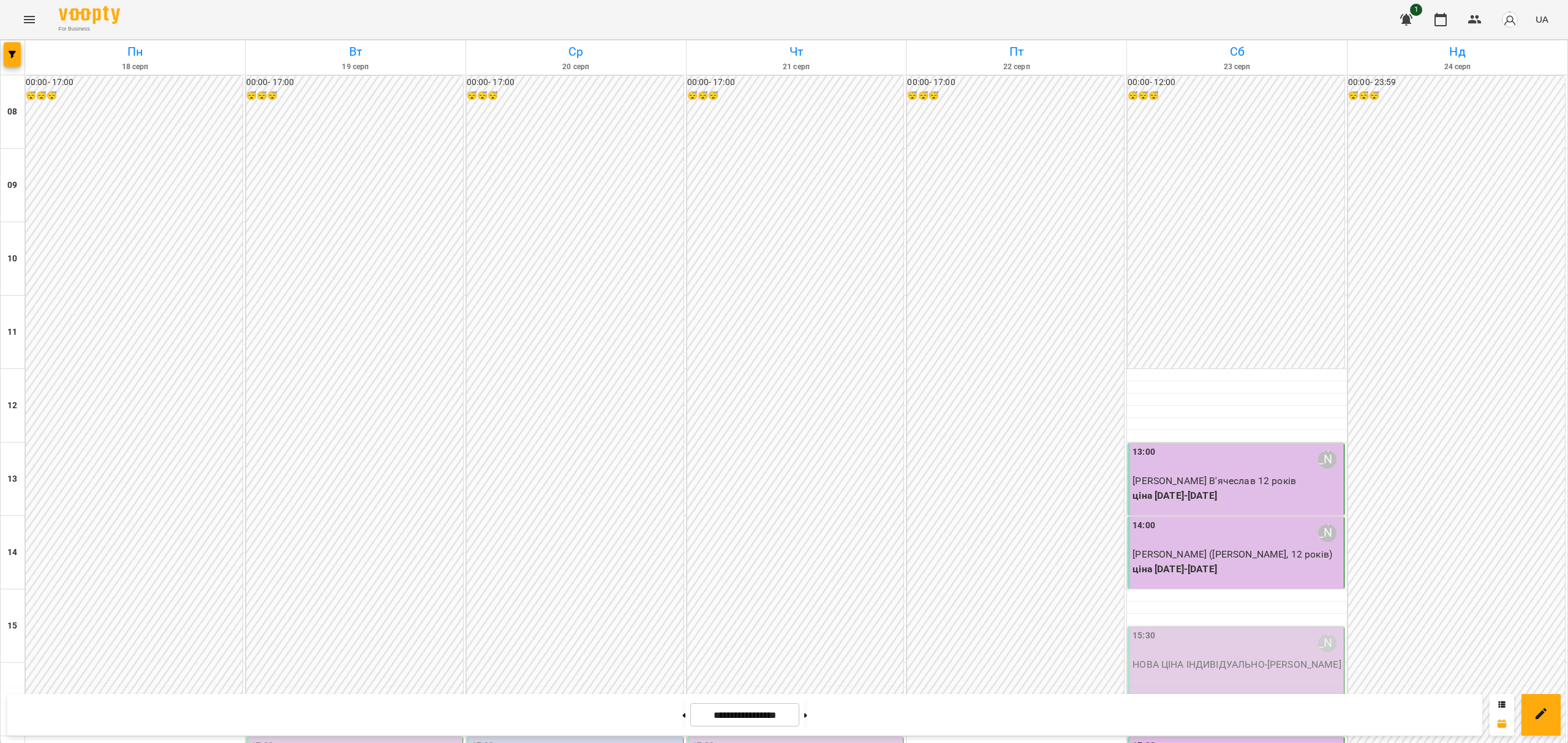
click at [1182, 443] on div "13:00 [PERSON_NAME] [PERSON_NAME] В'ячеслав 12 років ціна [DATE]-[DATE]" at bounding box center [1236, 479] width 217 height 72
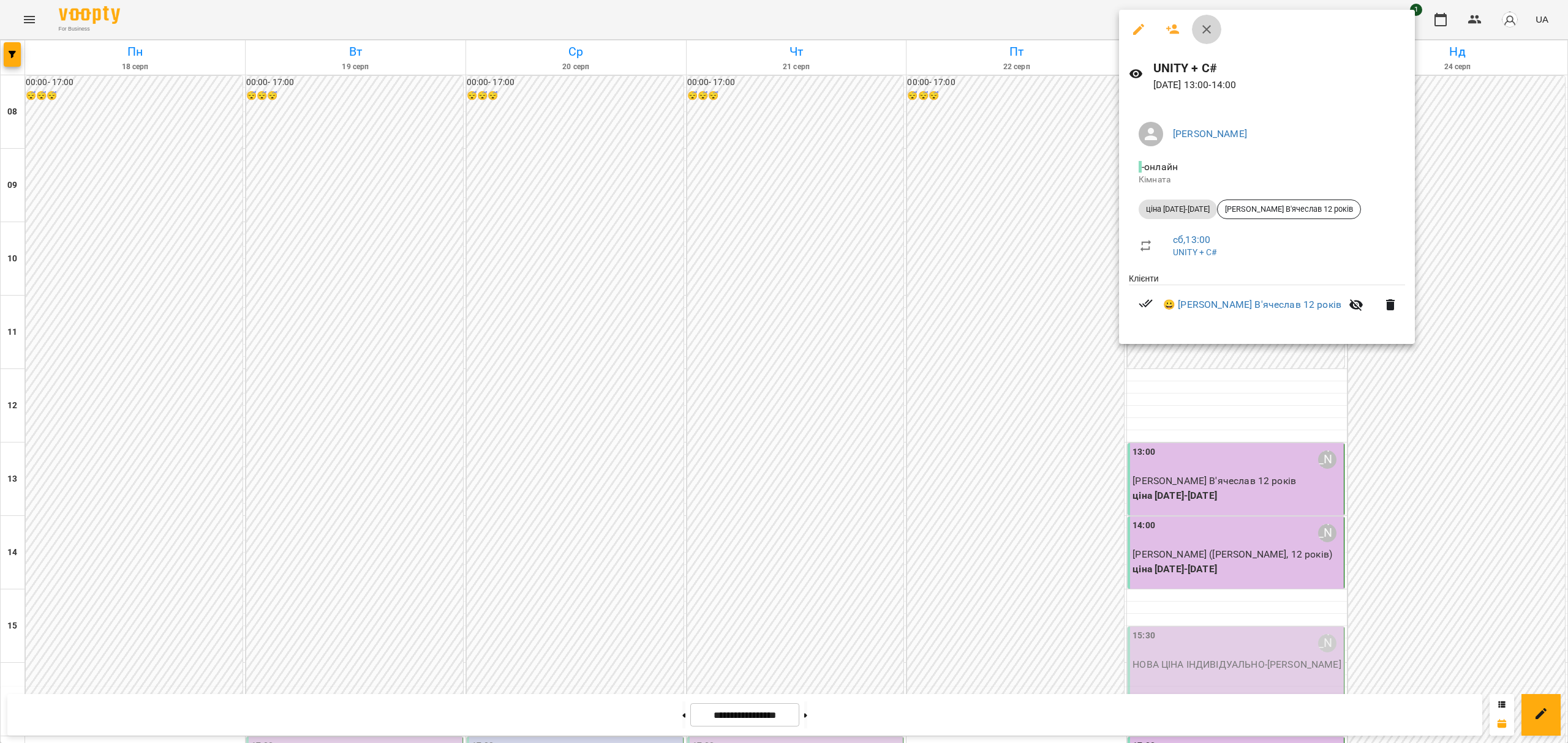
click at [1195, 32] on button "button" at bounding box center [1207, 30] width 30 height 30
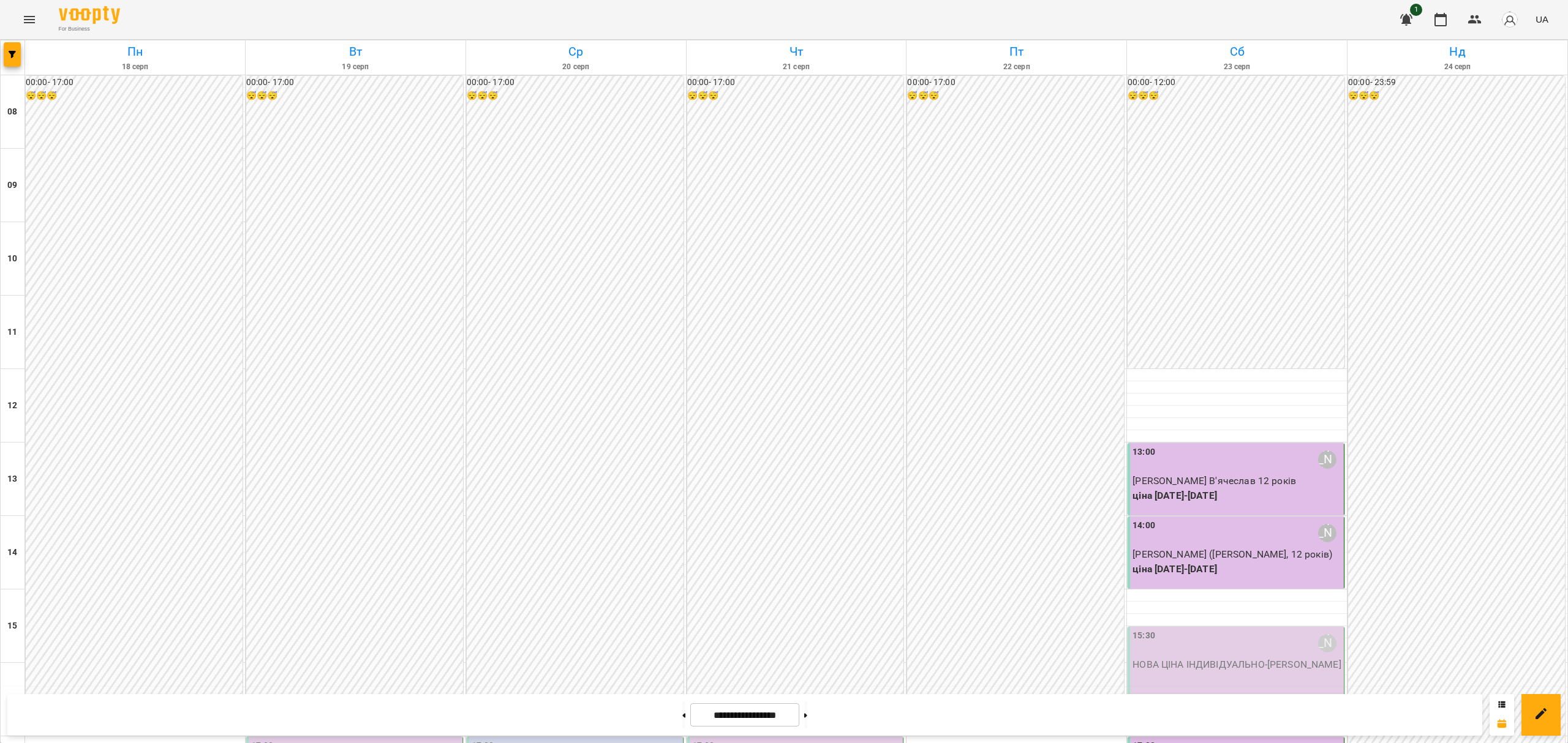
click at [1208, 475] on span "[PERSON_NAME] В'ячеслав 12 років" at bounding box center [1214, 481] width 164 height 12
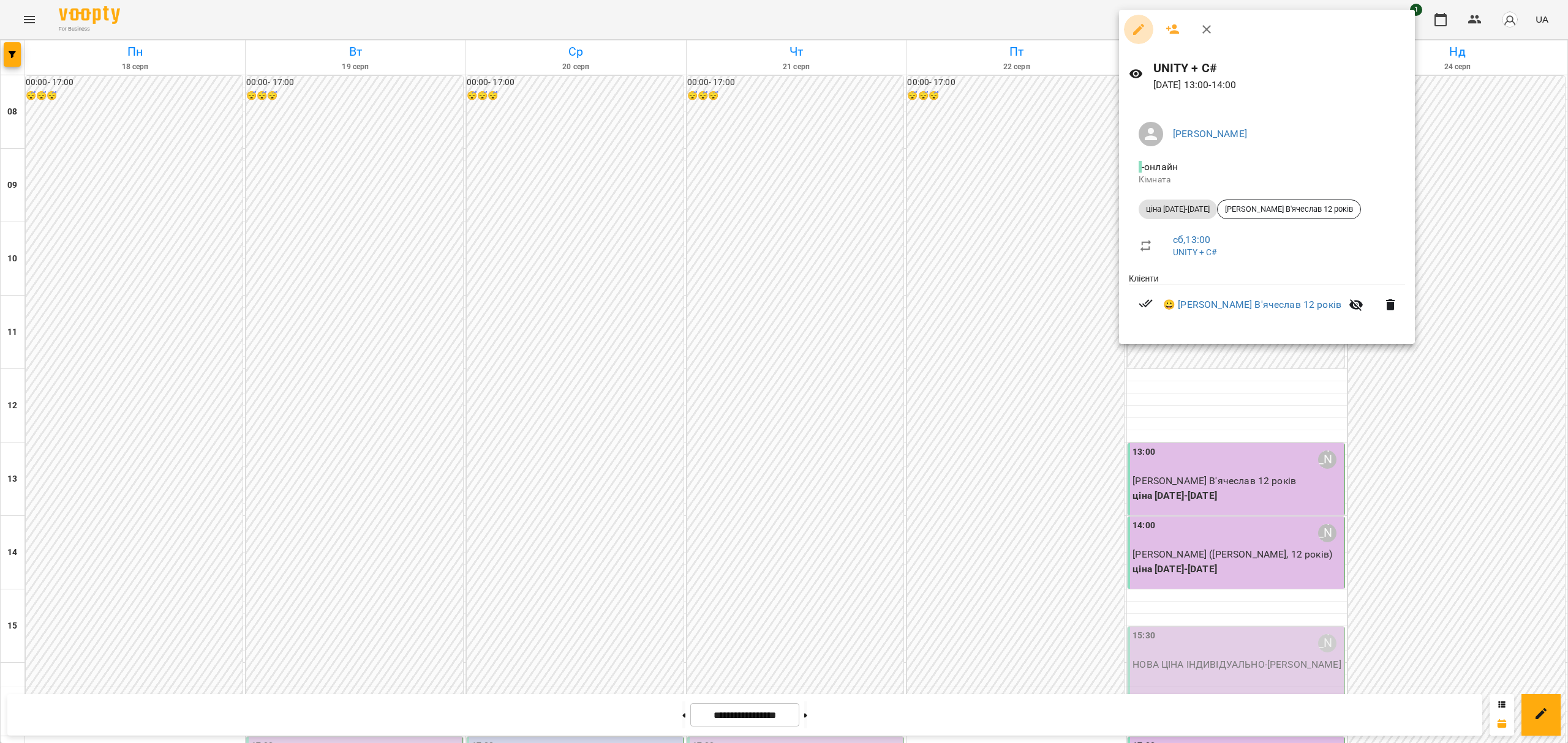
click at [1126, 25] on button "button" at bounding box center [1139, 30] width 30 height 30
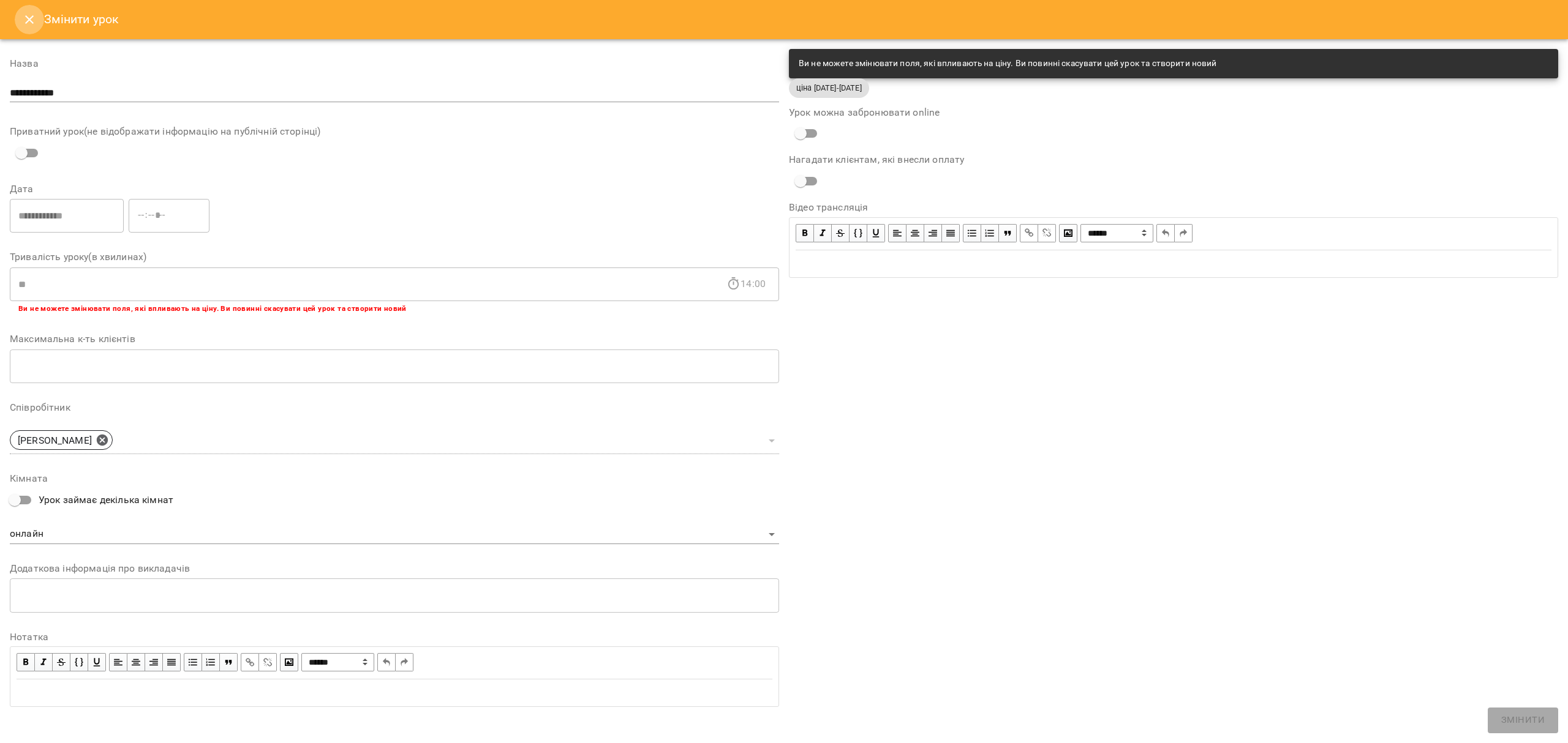
click at [27, 23] on icon "Close" at bounding box center [30, 20] width 15 height 15
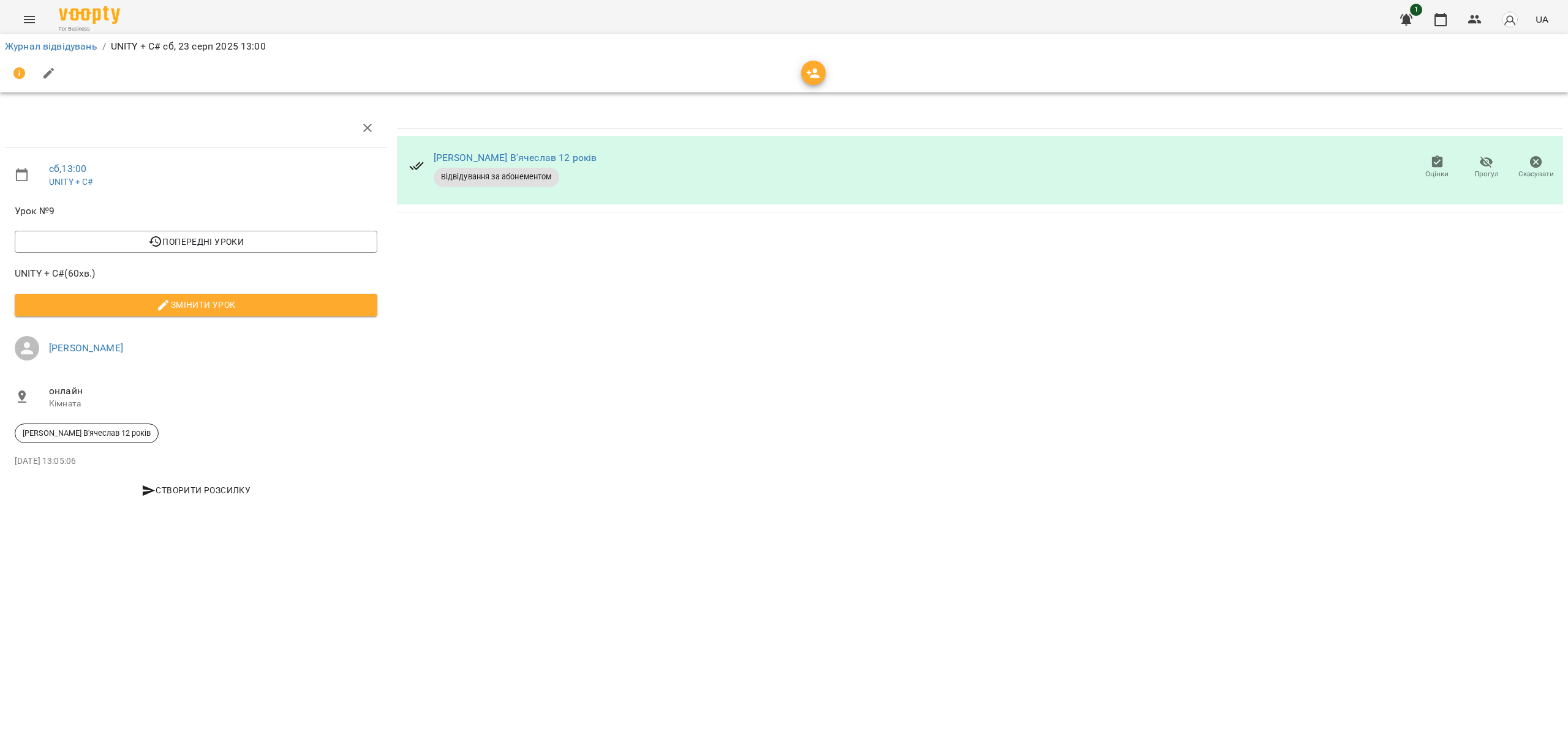
click at [1537, 172] on span "Скасувати" at bounding box center [1537, 174] width 36 height 10
click at [373, 128] on icon "button" at bounding box center [368, 128] width 15 height 15
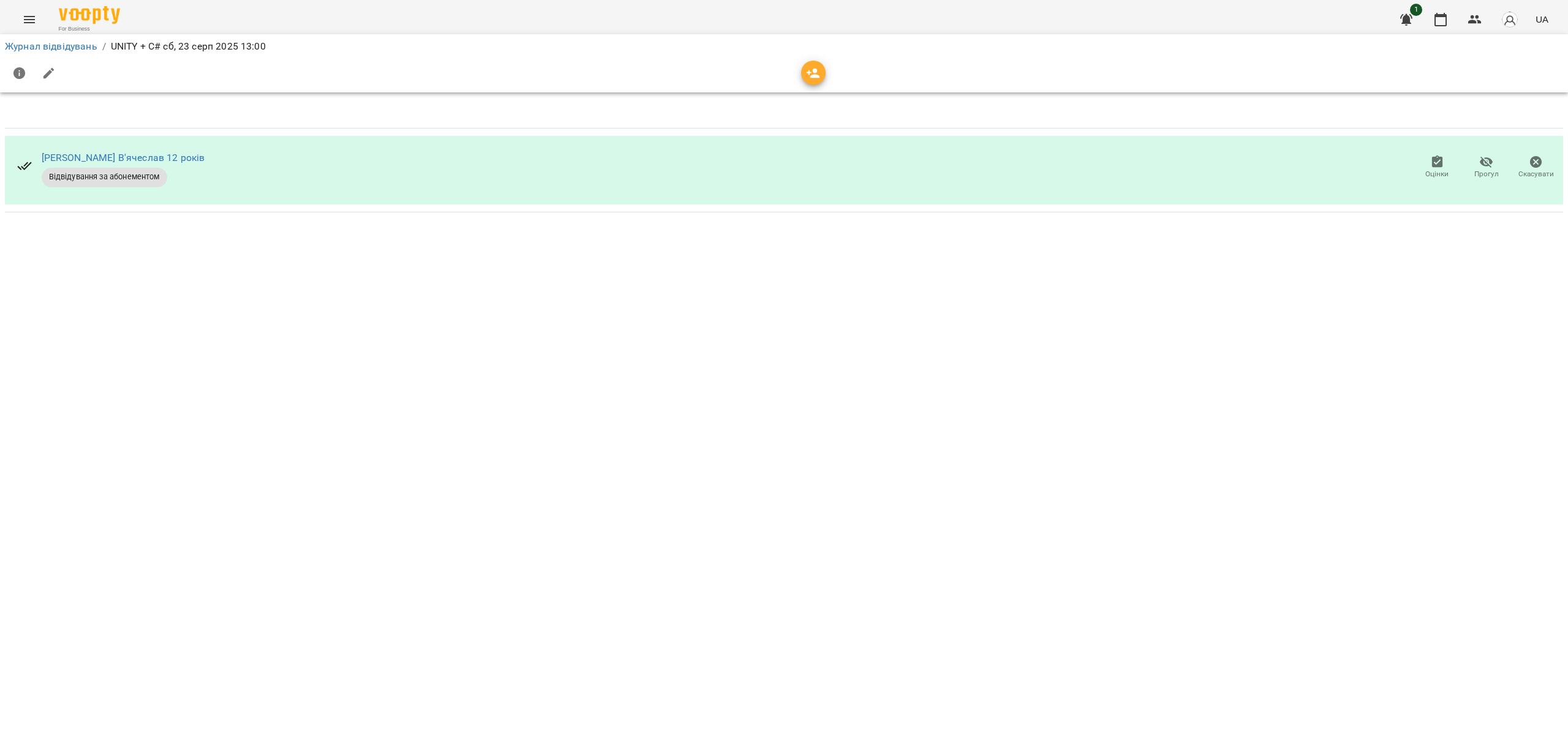
click at [37, 57] on div at bounding box center [784, 74] width 1563 height 34
click at [42, 50] on link "Журнал відвідувань" at bounding box center [51, 46] width 92 height 12
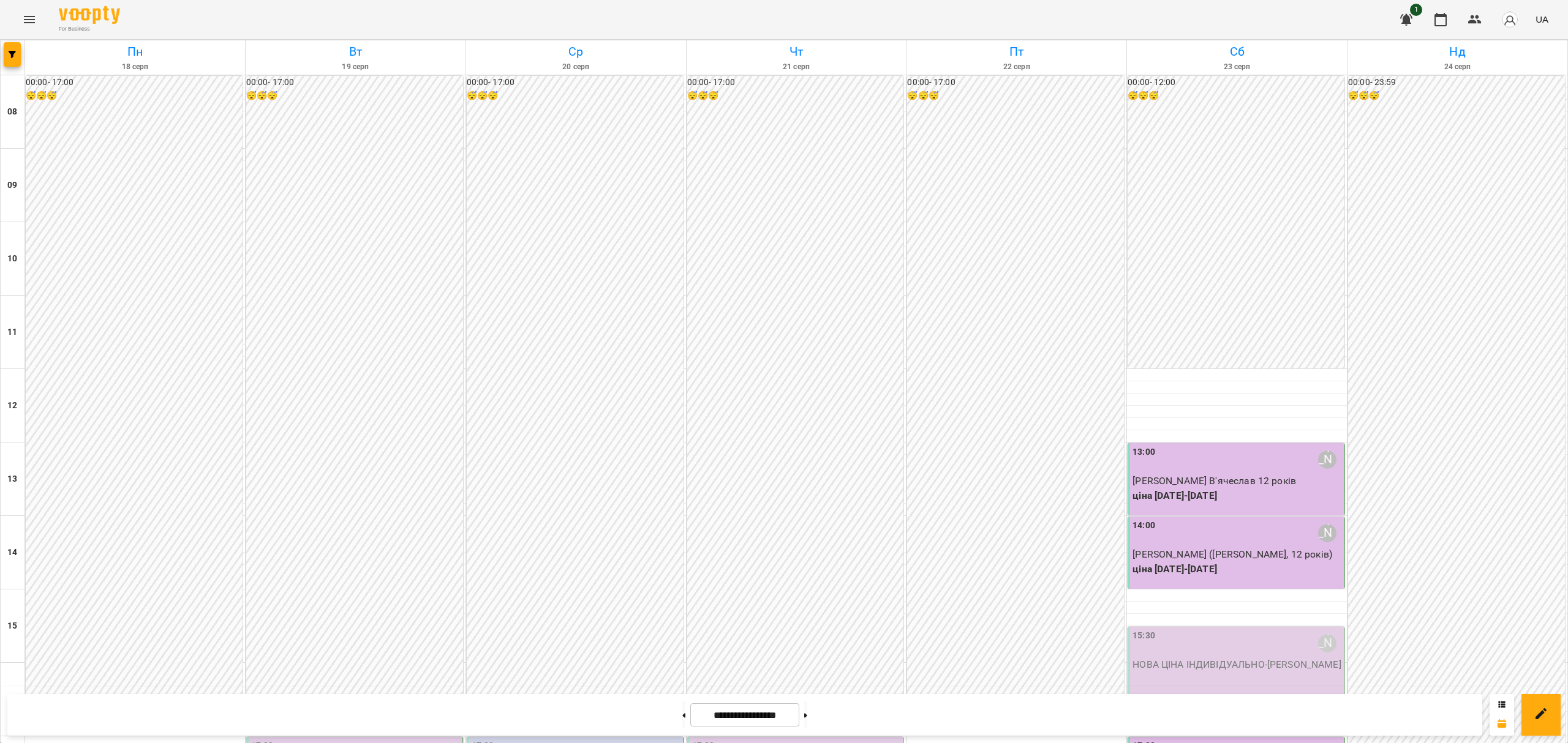
scroll to position [163, 0]
click at [1230, 474] on p "[PERSON_NAME] В'ячеслав 12 років" at bounding box center [1237, 481] width 209 height 15
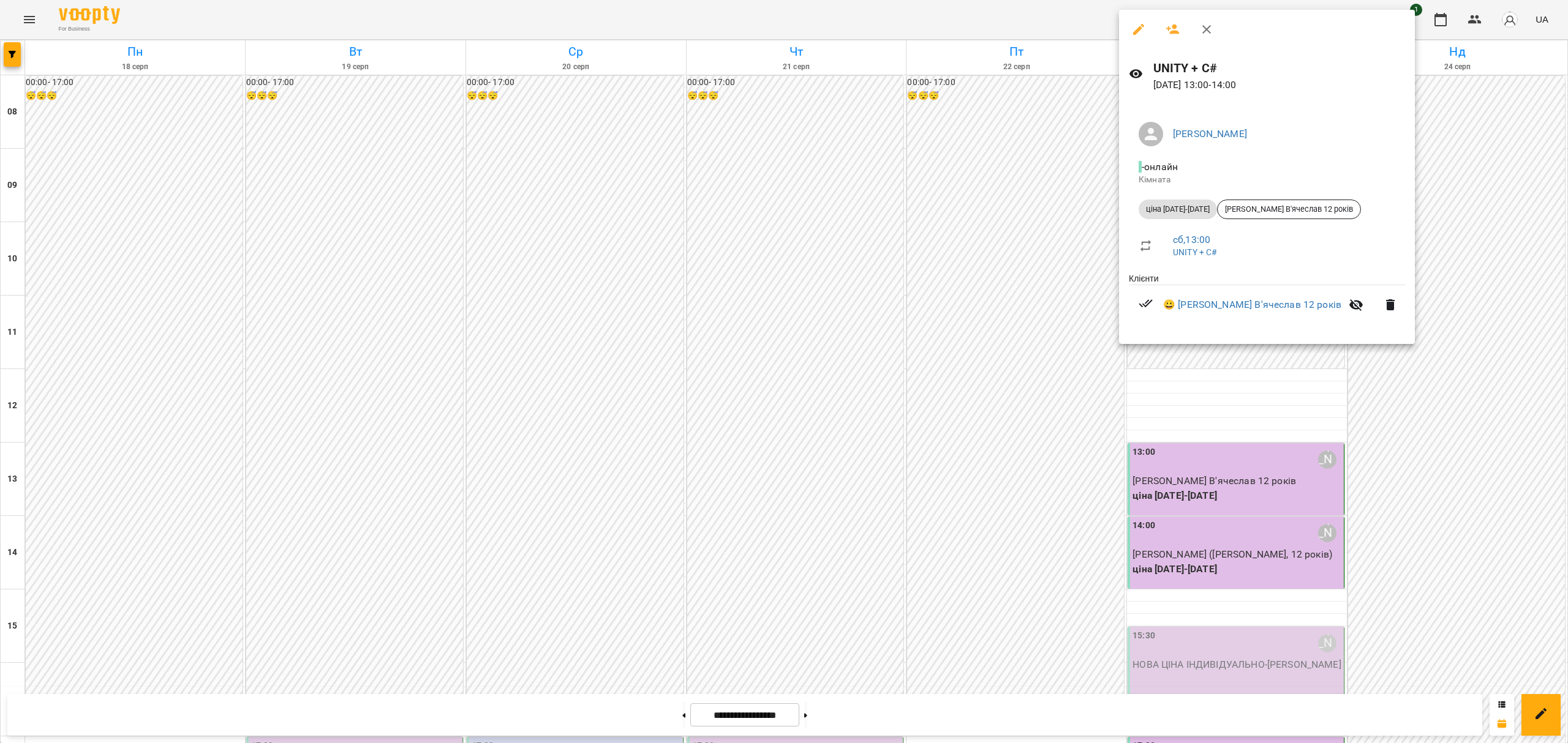
drag, startPoint x: 1252, startPoint y: 514, endPoint x: 1246, endPoint y: 588, distance: 74.2
click at [1251, 515] on div at bounding box center [784, 371] width 1568 height 743
